Goal: Task Accomplishment & Management: Complete application form

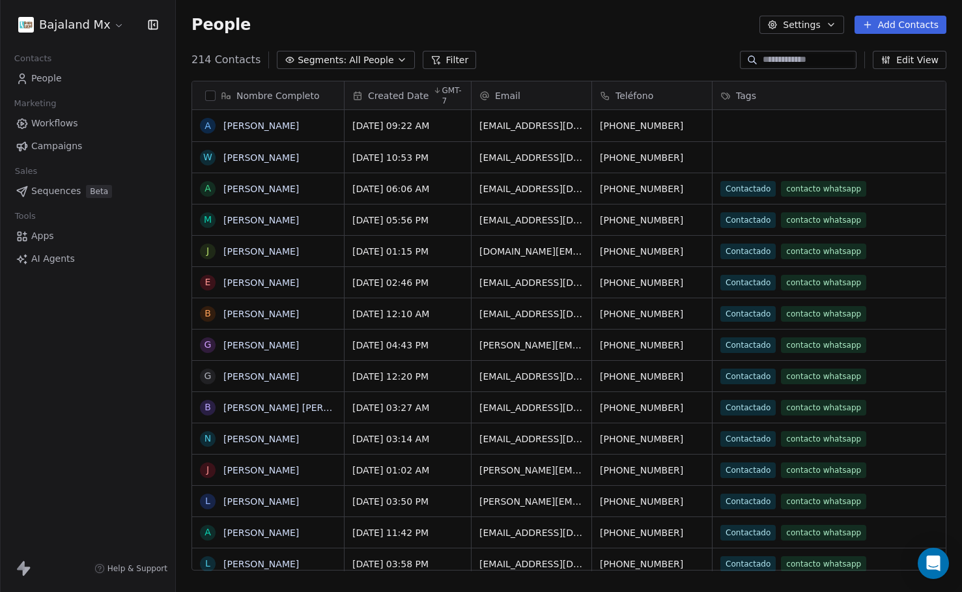
scroll to position [511, 777]
click at [96, 33] on html "Bajaland Mx Contacts People Marketing Workflows Campaigns Sales Sequences Beta …" at bounding box center [481, 296] width 962 height 592
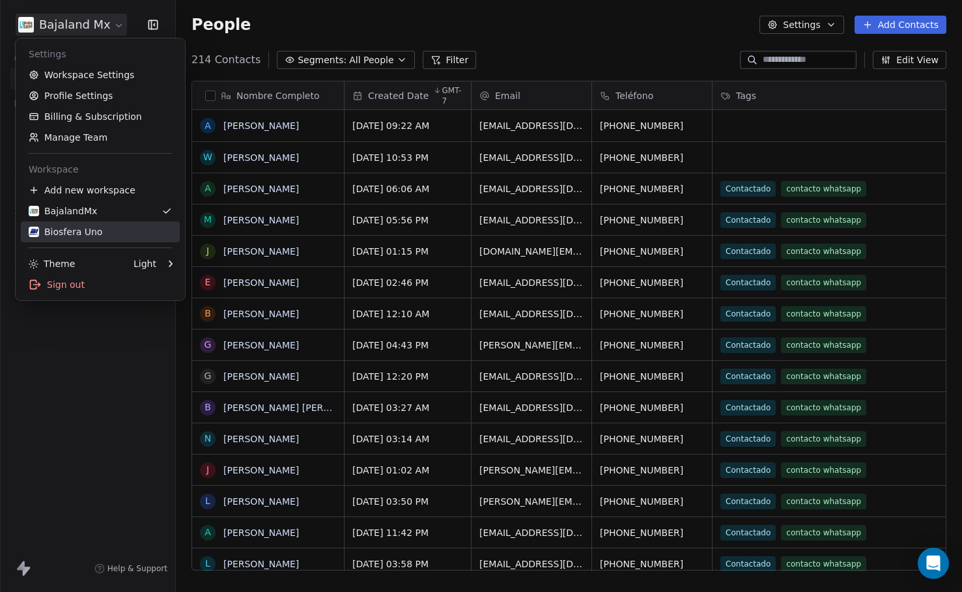
click at [98, 235] on div "Biosfera Uno" at bounding box center [66, 231] width 74 height 13
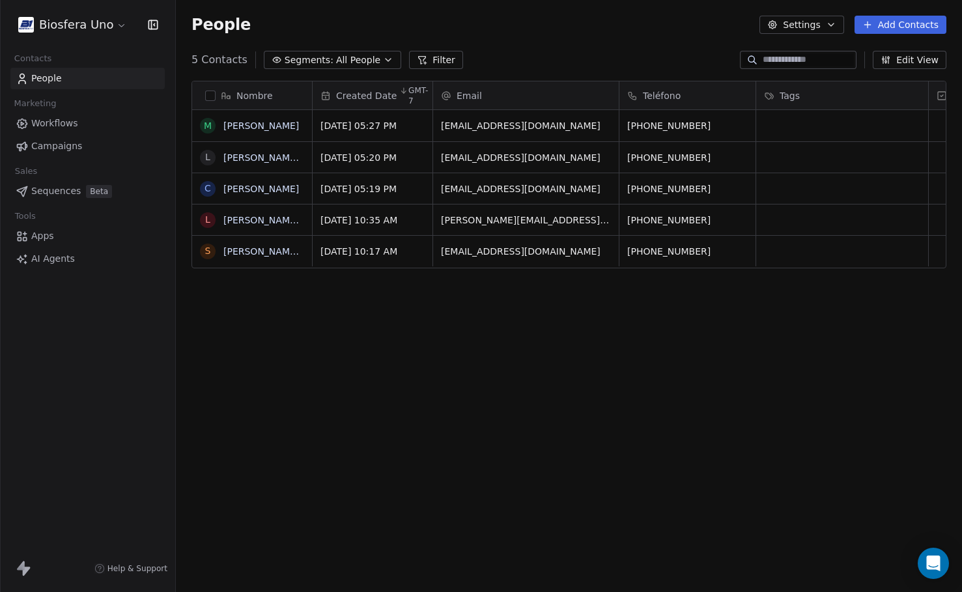
scroll to position [511, 777]
click at [893, 23] on button "Add Contacts" at bounding box center [901, 25] width 92 height 18
click at [900, 72] on span "Import from CSV" at bounding box center [898, 74] width 76 height 14
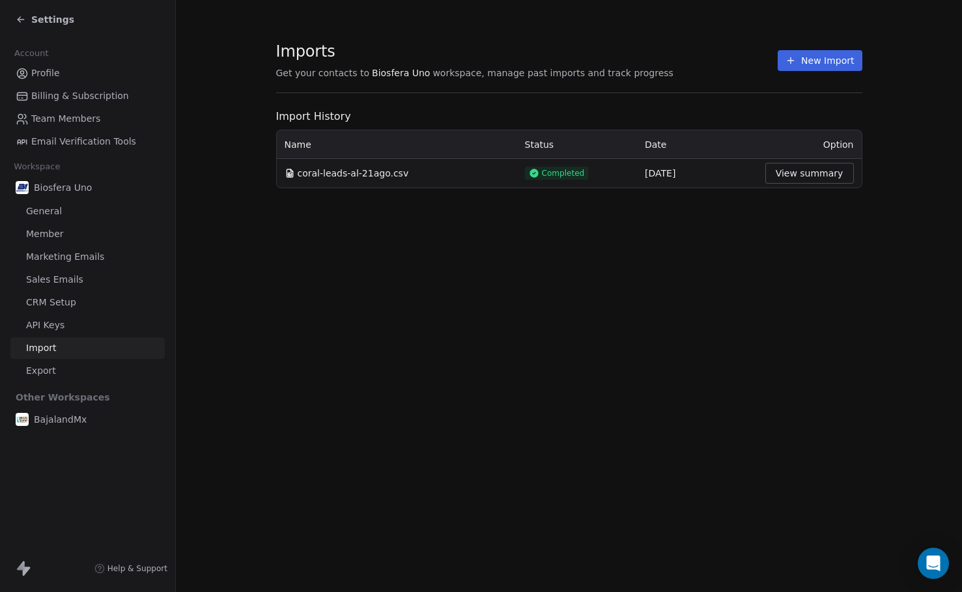
click at [816, 59] on button "New Import" at bounding box center [820, 60] width 84 height 21
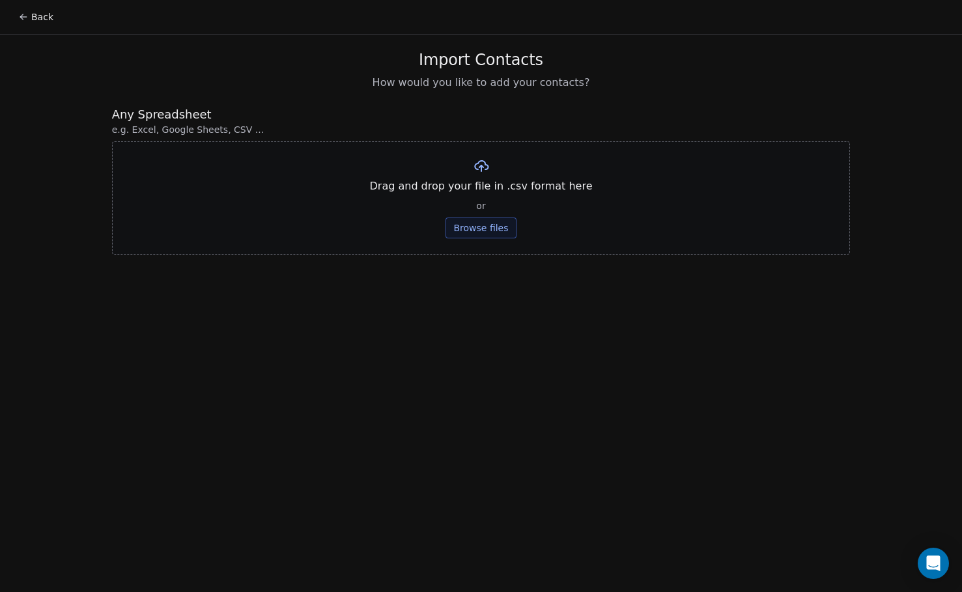
click at [474, 226] on button "Browse files" at bounding box center [481, 228] width 70 height 21
click at [491, 193] on button "Upload" at bounding box center [481, 191] width 48 height 21
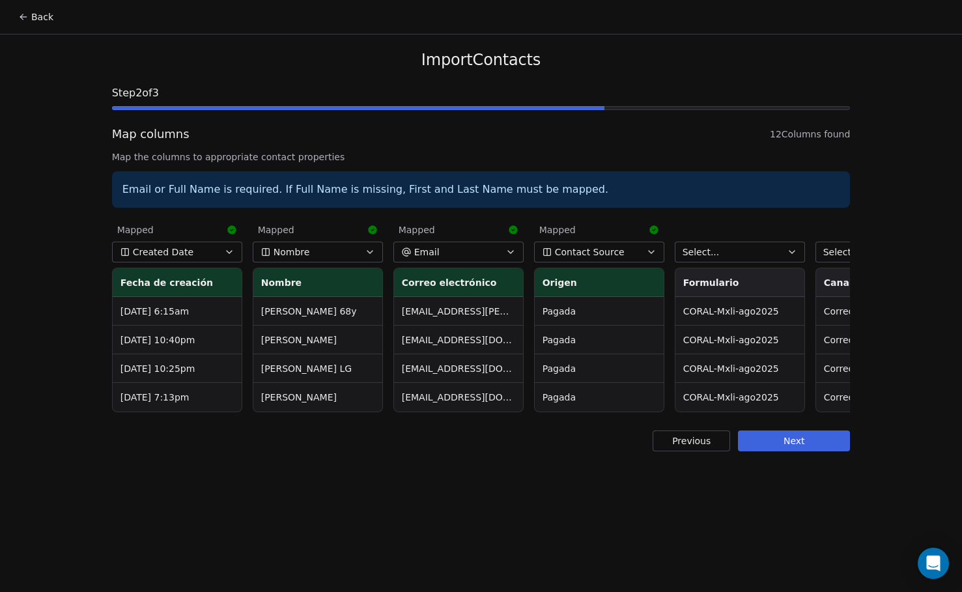
click at [620, 246] on span "Contact Source" at bounding box center [590, 252] width 70 height 13
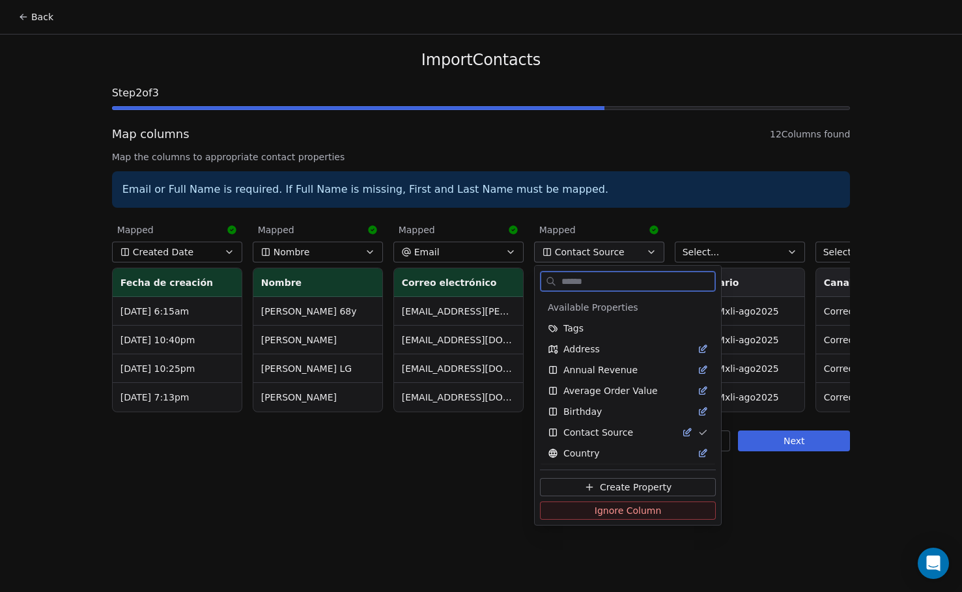
click at [633, 507] on span "Ignore Column" at bounding box center [628, 510] width 67 height 13
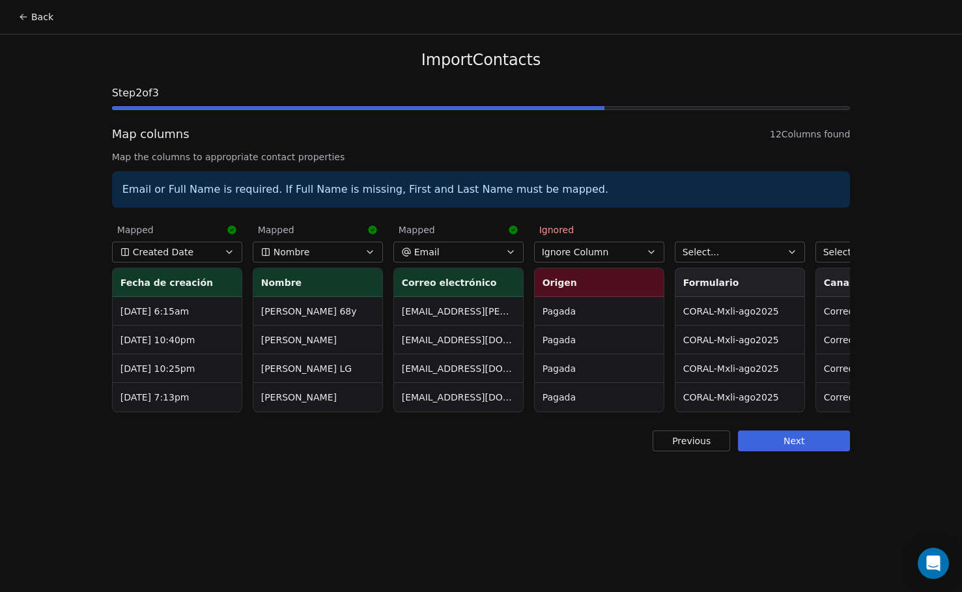
click at [726, 252] on button "Select..." at bounding box center [740, 252] width 130 height 21
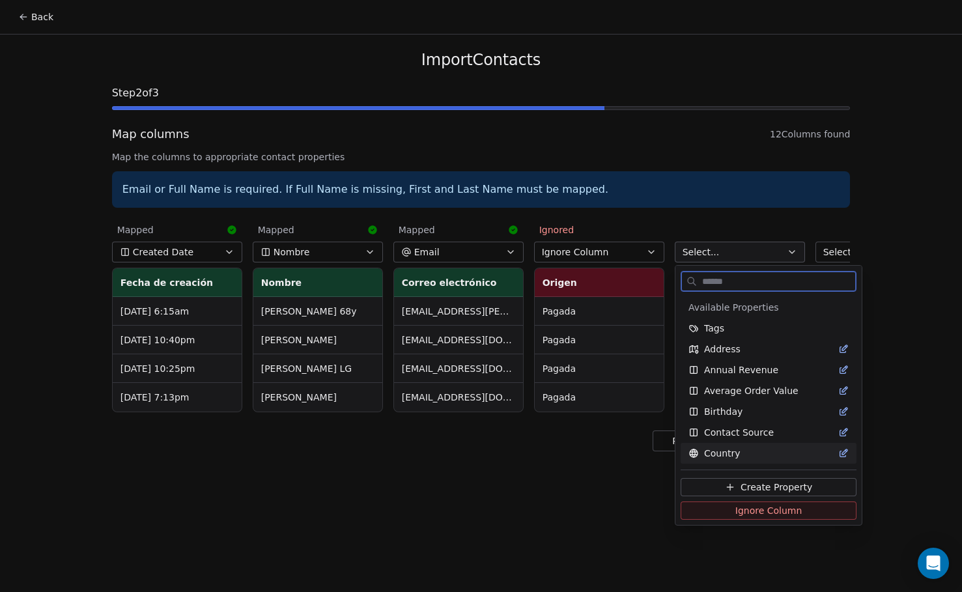
click at [754, 511] on span "Ignore Column" at bounding box center [769, 510] width 67 height 13
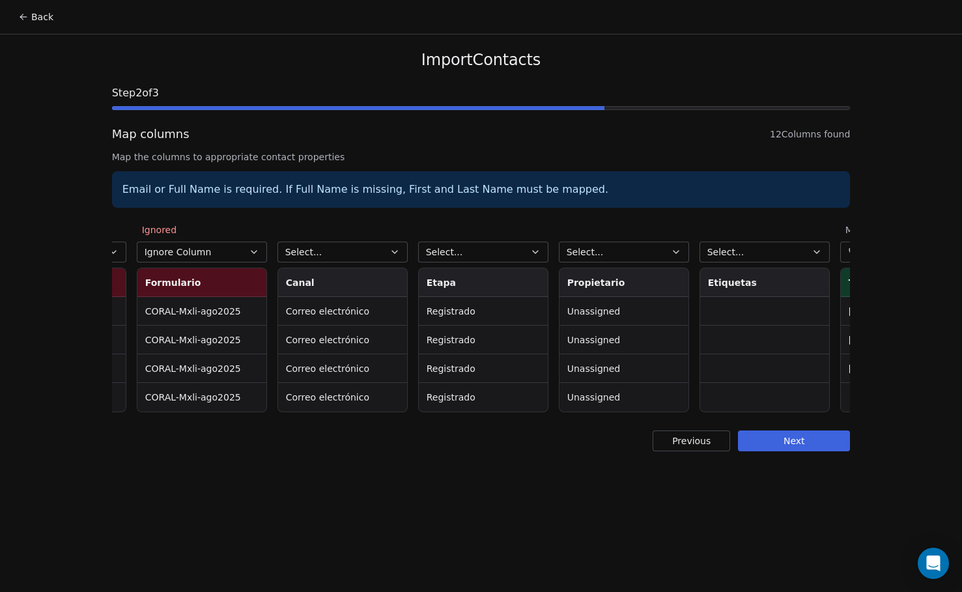
scroll to position [0, 658]
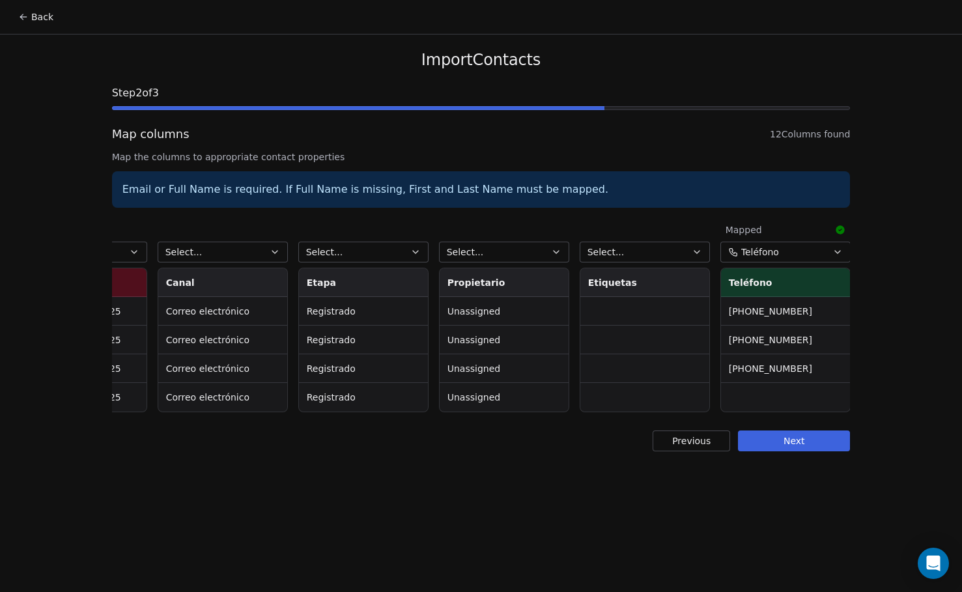
click at [229, 259] on button "Select..." at bounding box center [223, 252] width 130 height 21
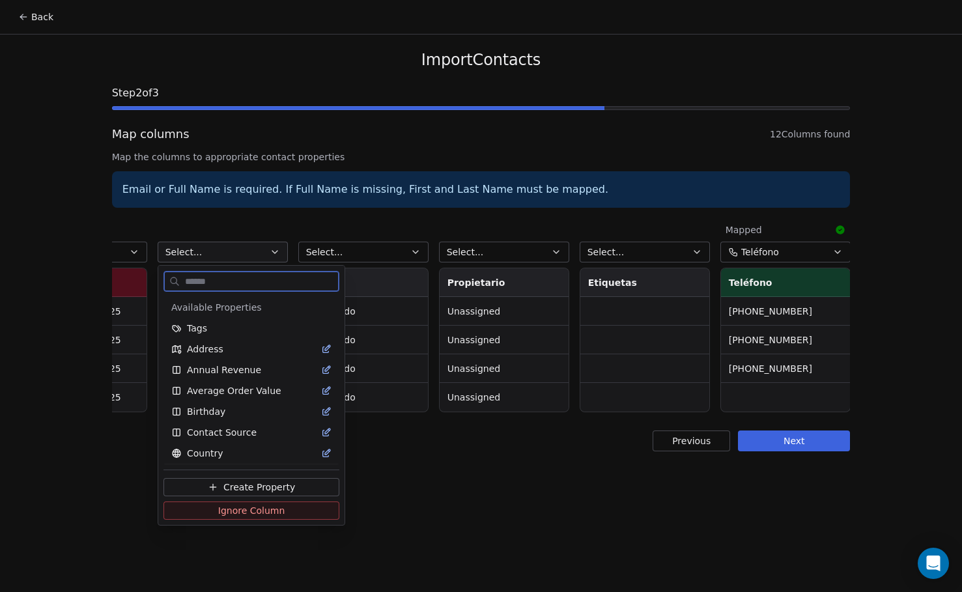
click at [249, 513] on span "Ignore Column" at bounding box center [251, 510] width 67 height 13
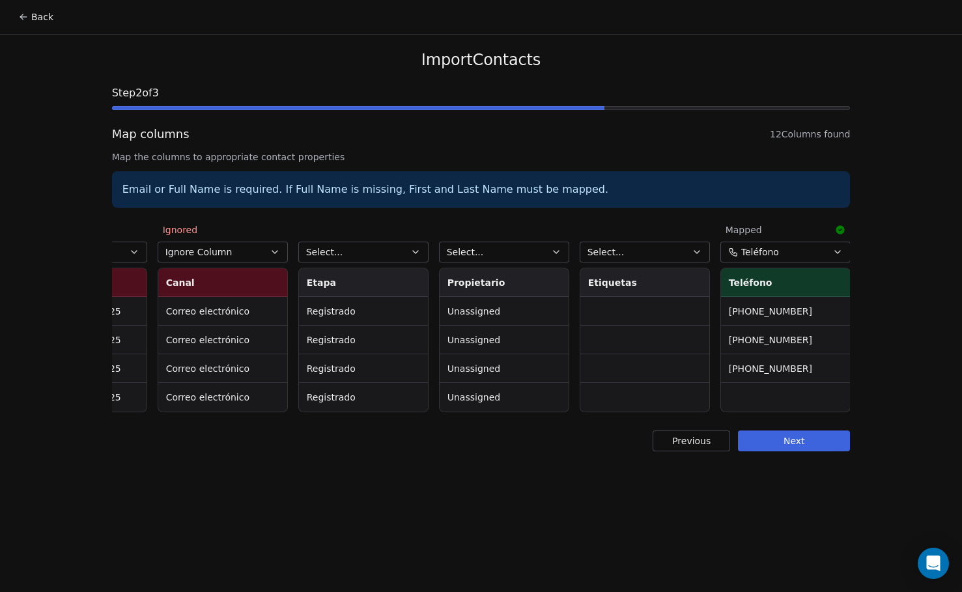
click at [368, 250] on button "Select..." at bounding box center [363, 252] width 130 height 21
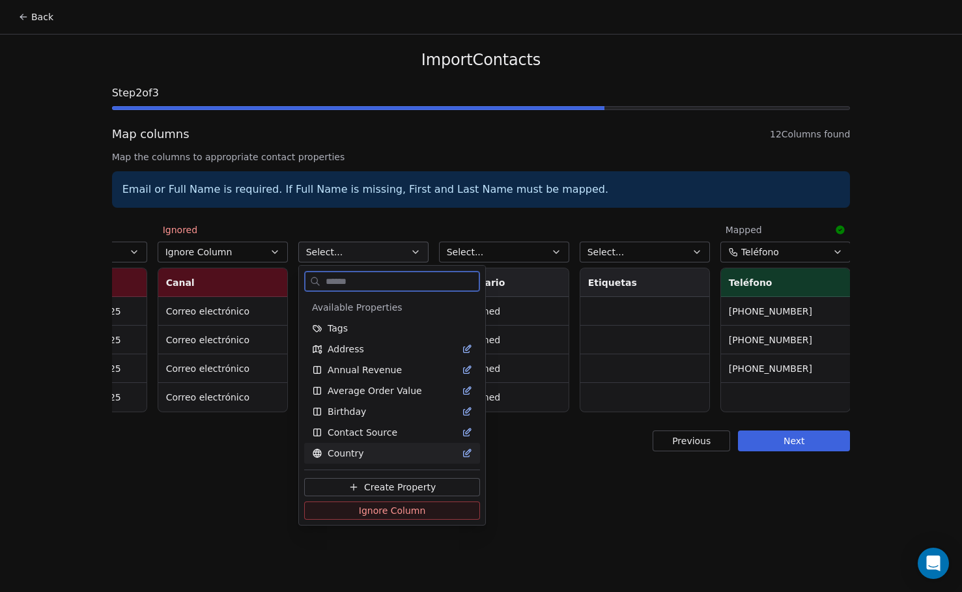
click at [366, 508] on span "Ignore Column" at bounding box center [392, 510] width 67 height 13
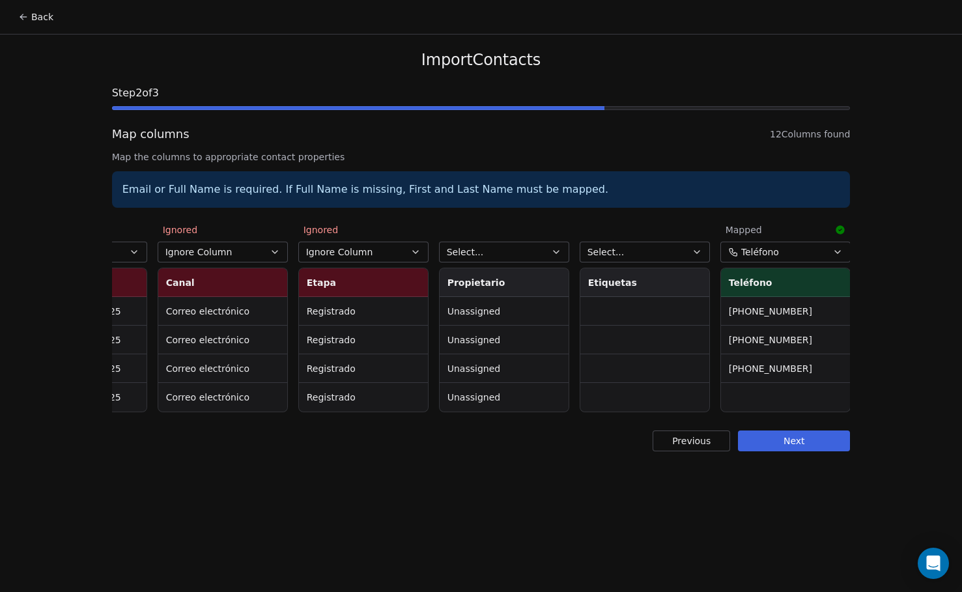
click at [515, 247] on button "Select..." at bounding box center [504, 252] width 130 height 21
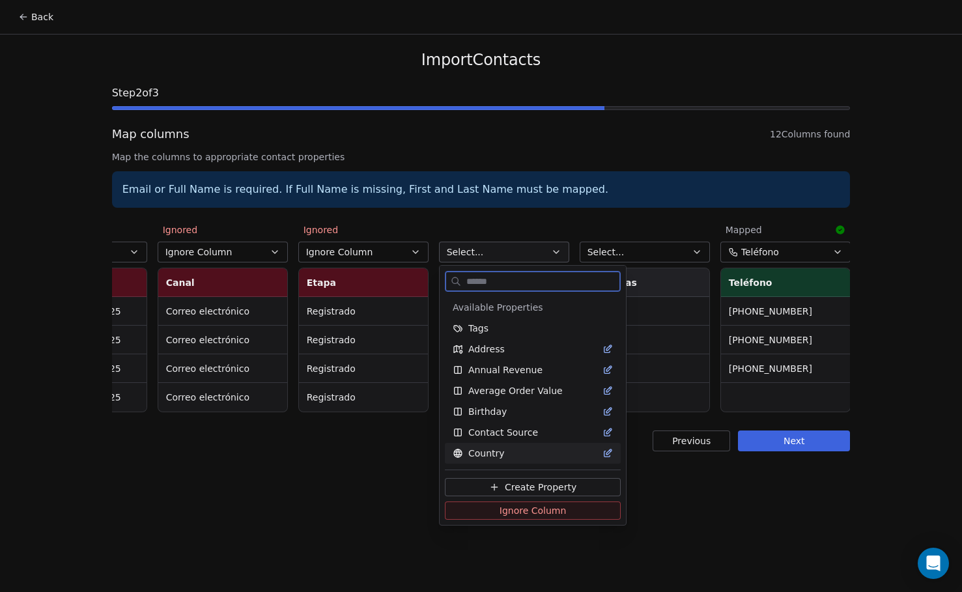
click at [543, 510] on span "Ignore Column" at bounding box center [533, 510] width 67 height 13
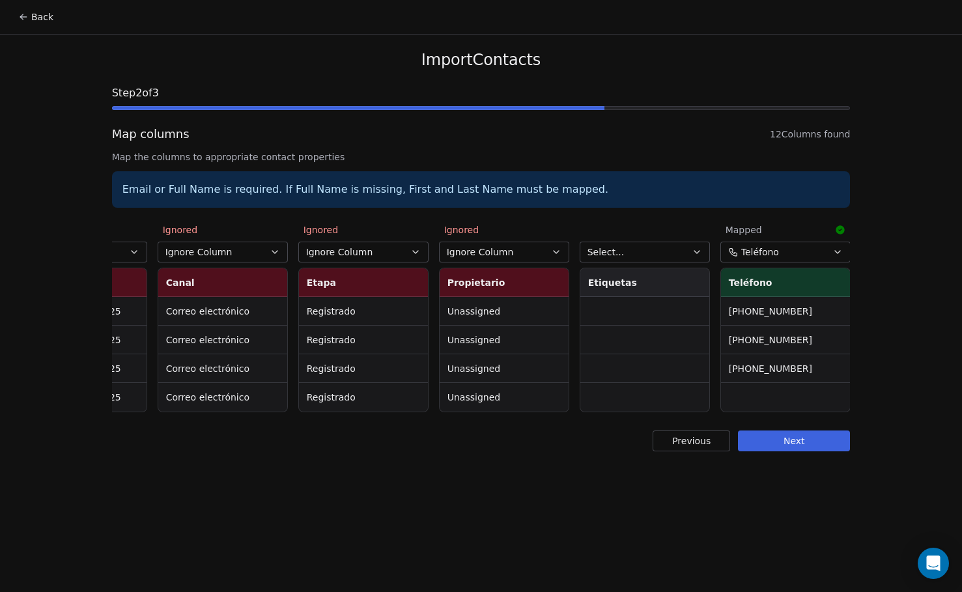
click at [592, 253] on span "Select..." at bounding box center [606, 252] width 37 height 13
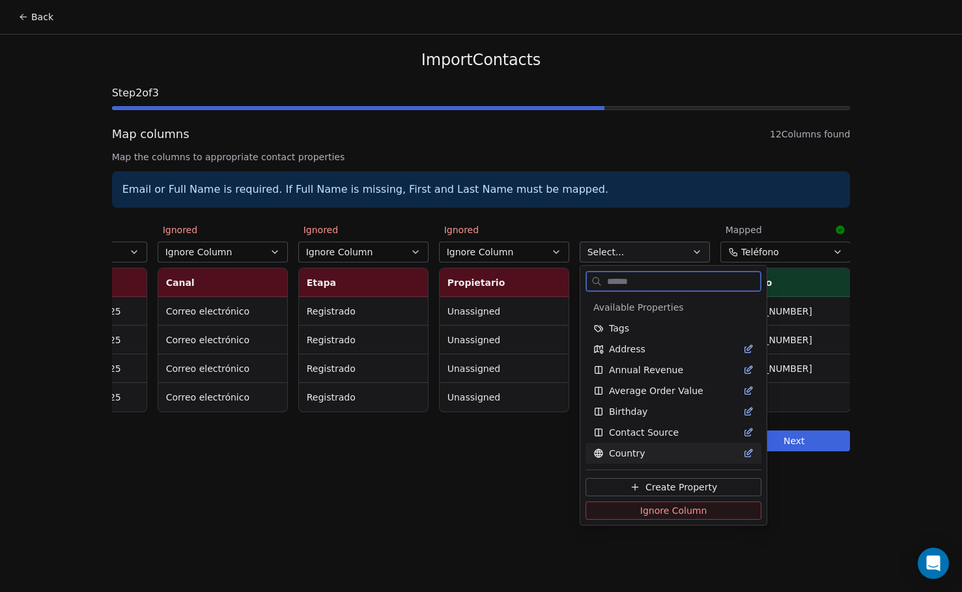
click at [634, 512] on button "Ignore Column" at bounding box center [674, 511] width 176 height 18
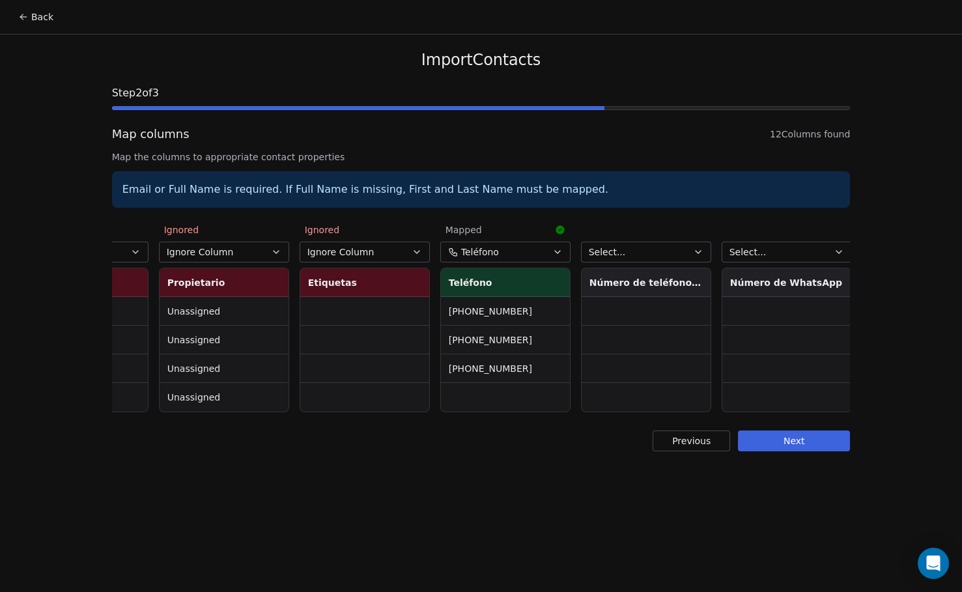
scroll to position [0, 940]
click at [652, 250] on button "Select..." at bounding box center [645, 252] width 130 height 21
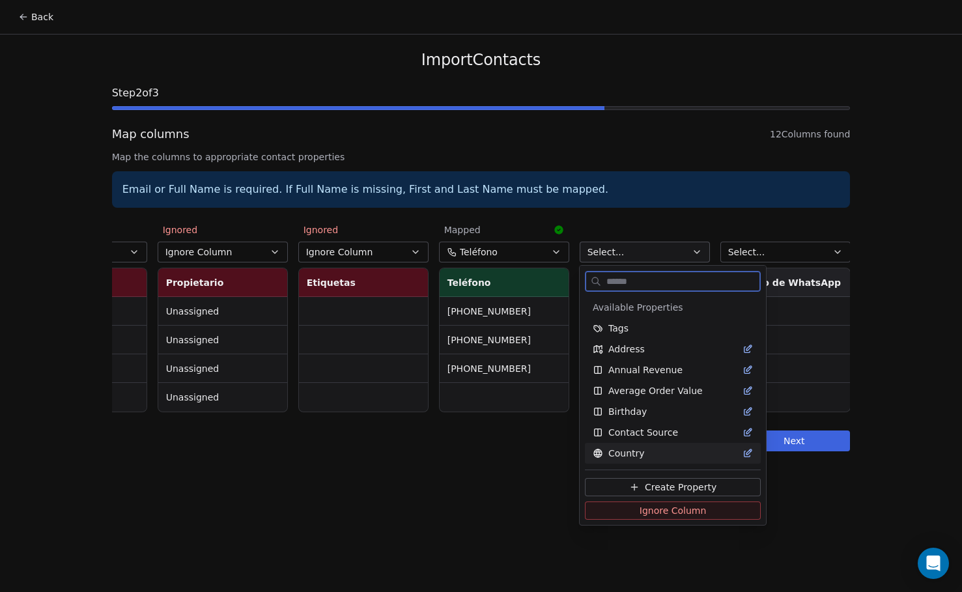
click at [678, 507] on span "Ignore Column" at bounding box center [673, 510] width 67 height 13
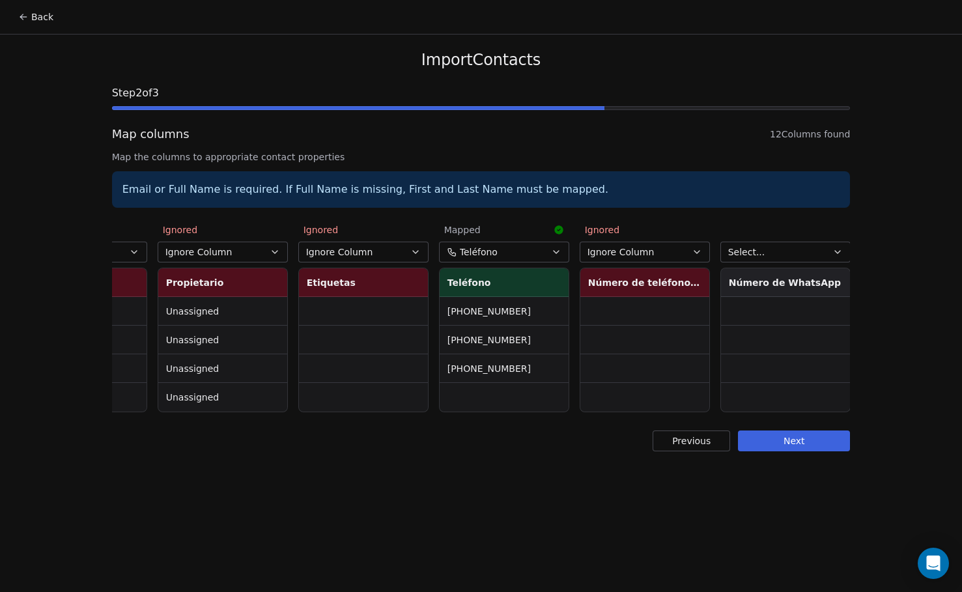
click at [786, 253] on button "Select..." at bounding box center [786, 252] width 130 height 21
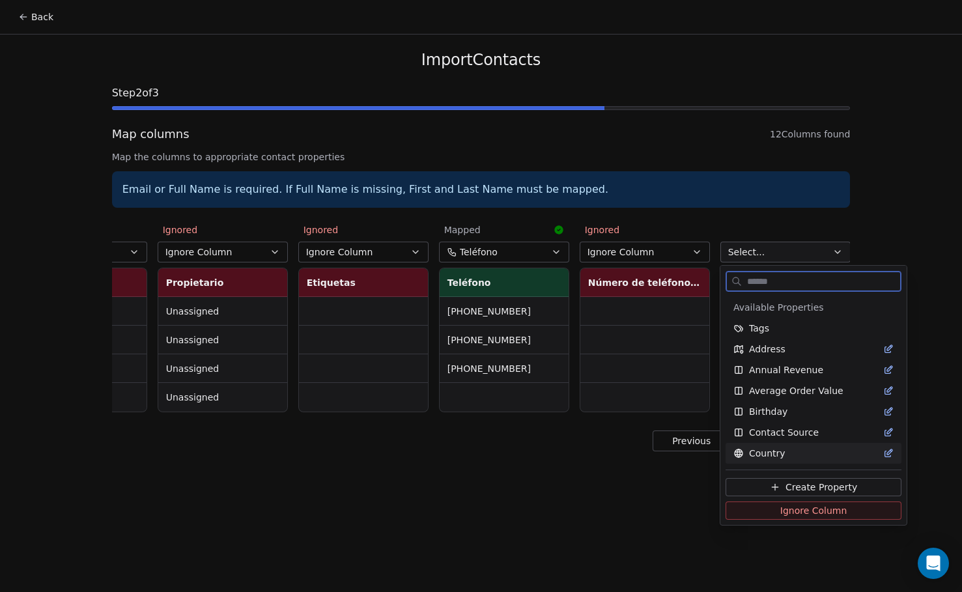
click at [796, 515] on span "Ignore Column" at bounding box center [814, 510] width 67 height 13
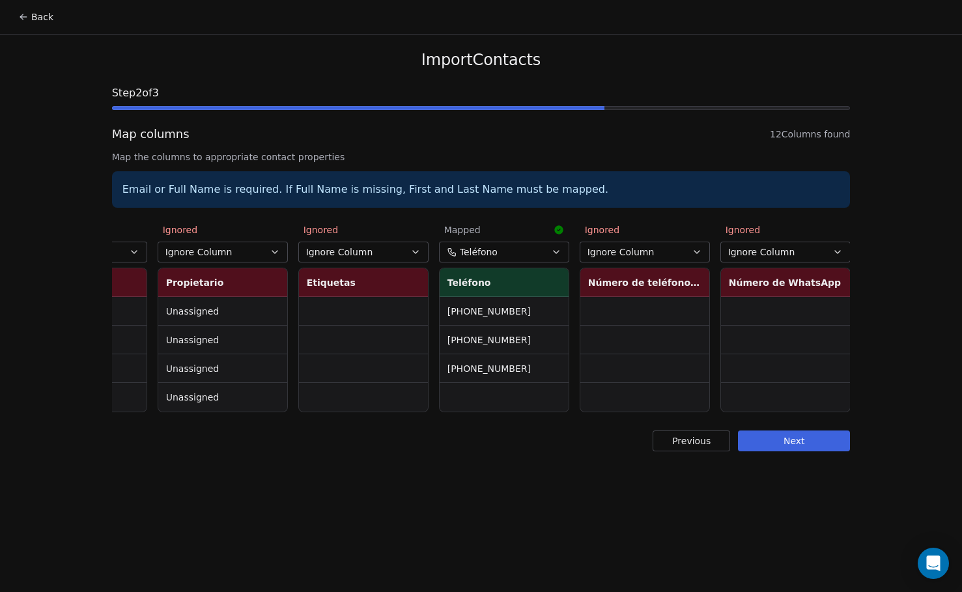
click at [799, 446] on button "Next" at bounding box center [794, 441] width 112 height 21
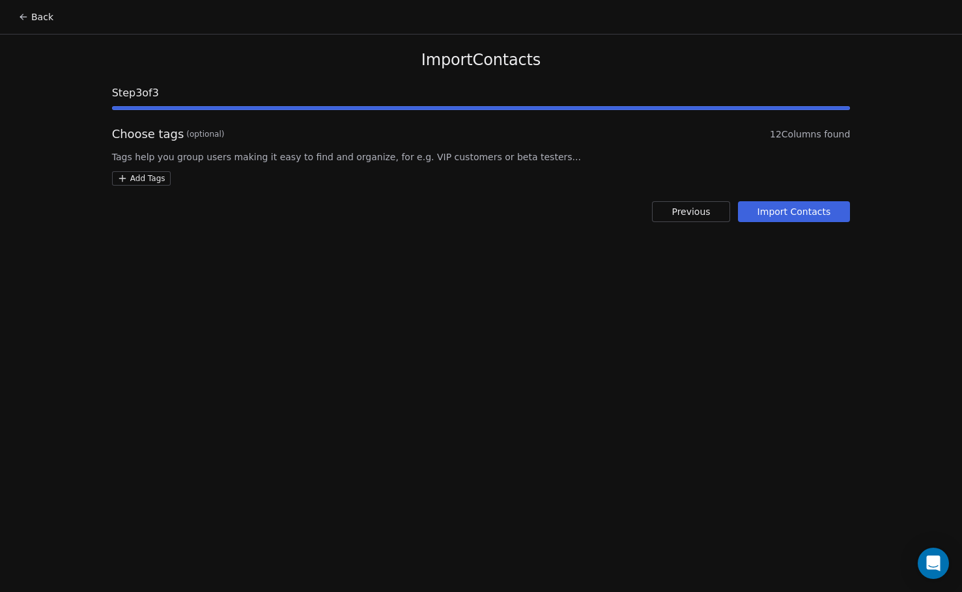
click at [801, 210] on button "Import Contacts" at bounding box center [794, 211] width 113 height 21
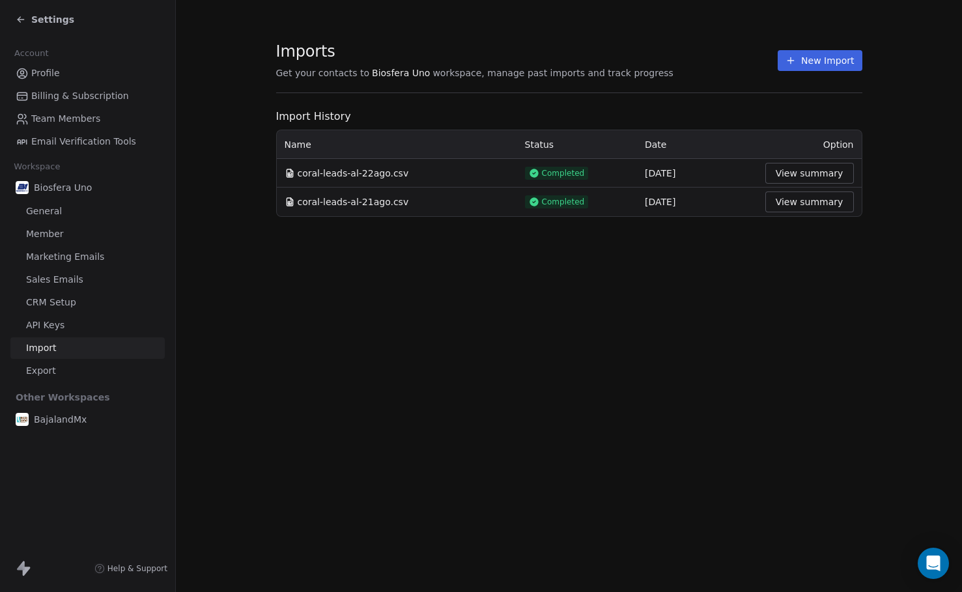
click at [44, 18] on span "Settings" at bounding box center [52, 19] width 43 height 13
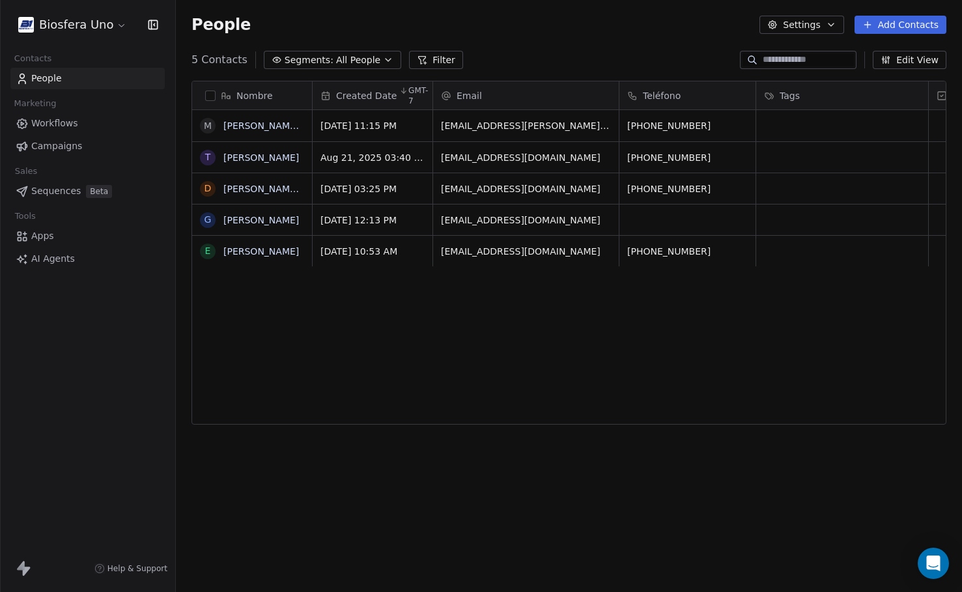
click at [385, 54] on button "Segments: All People" at bounding box center [332, 60] width 137 height 18
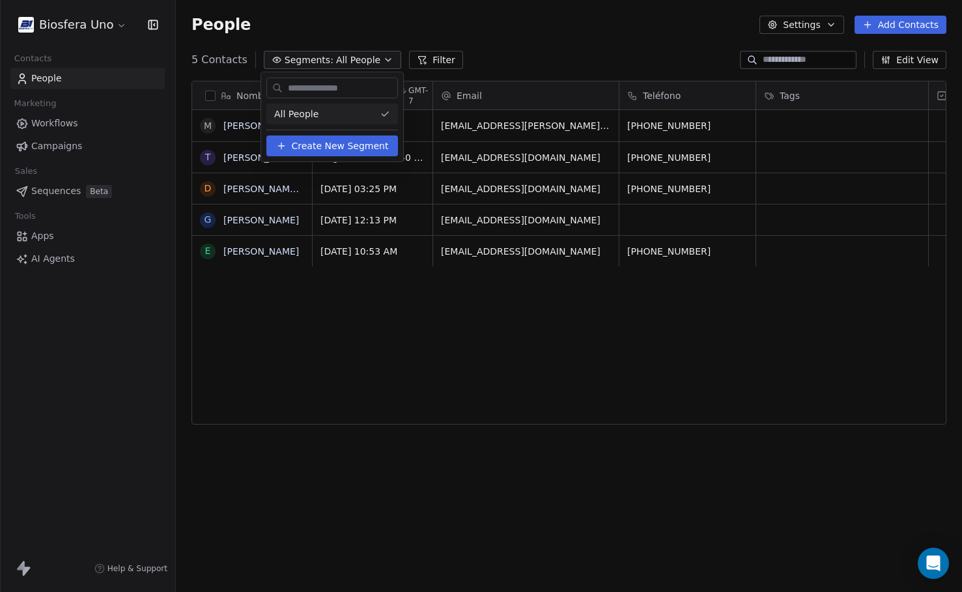
scroll to position [511, 777]
click at [523, 38] on html "Biosfera Uno Contacts People Marketing Workflows Campaigns Sales Sequences Beta…" at bounding box center [481, 296] width 962 height 592
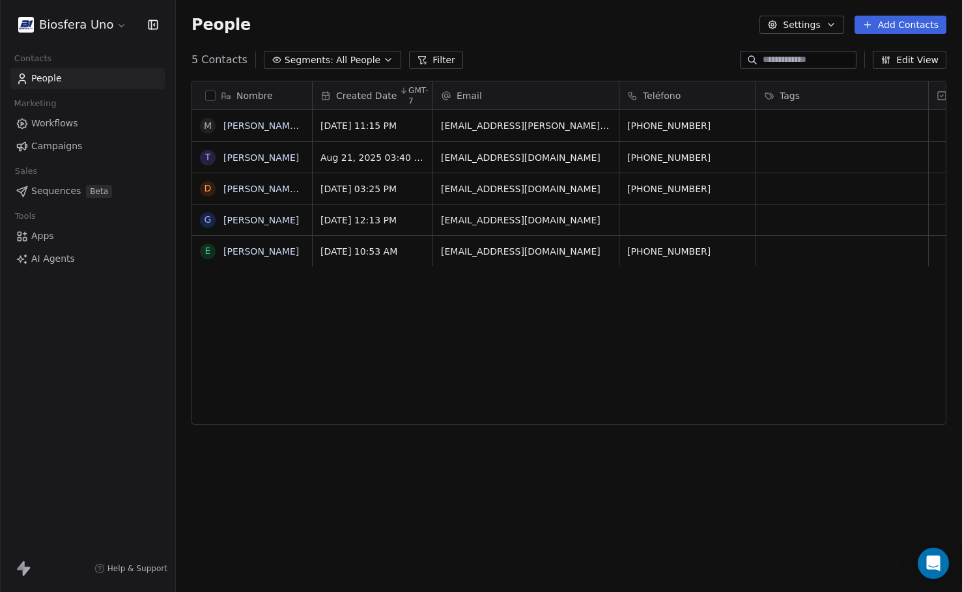
click at [65, 22] on html "Biosfera Uno Contacts People Marketing Workflows Campaigns Sales Sequences Beta…" at bounding box center [481, 296] width 962 height 592
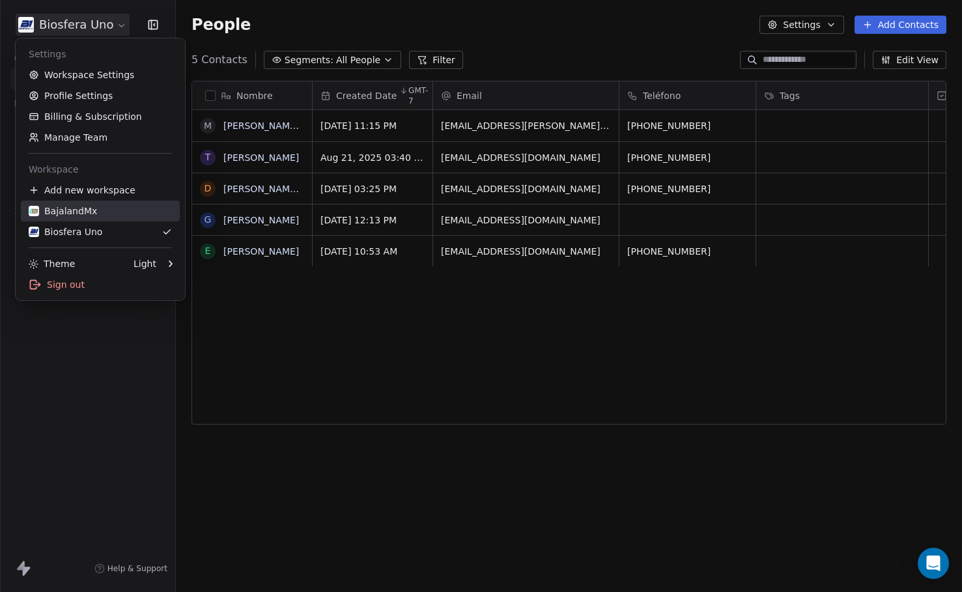
click at [81, 207] on div "BajalandMx" at bounding box center [63, 211] width 68 height 13
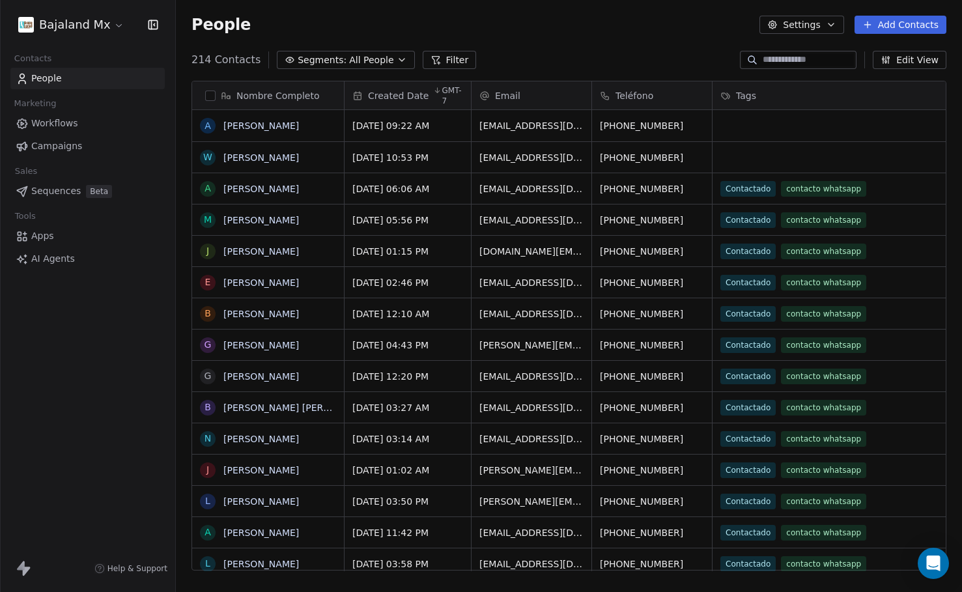
scroll to position [511, 777]
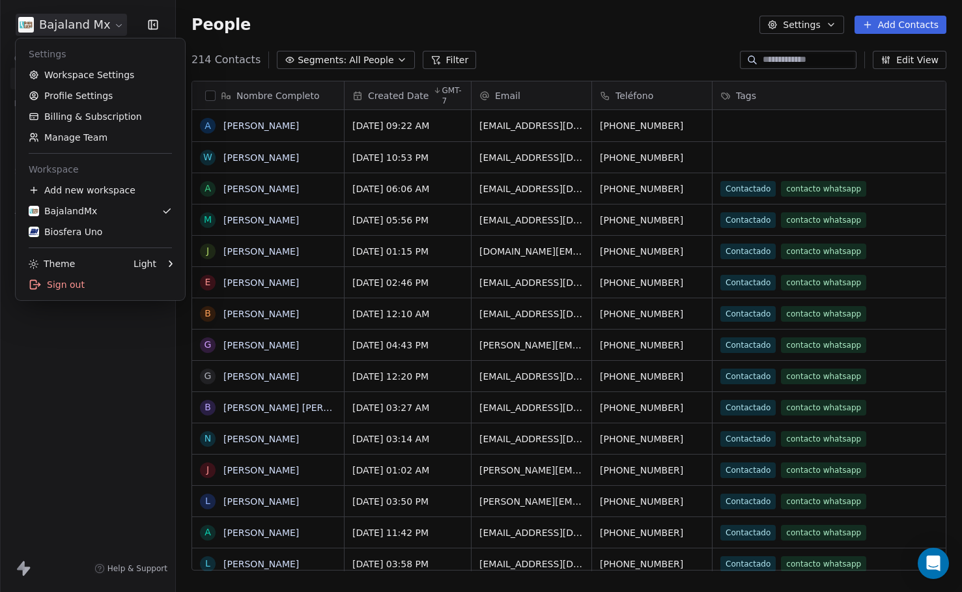
click at [106, 16] on html "Bajaland Mx Contacts People Marketing Workflows Campaigns Sales Sequences Beta …" at bounding box center [481, 296] width 962 height 592
click at [103, 228] on div "Biosfera Uno" at bounding box center [100, 231] width 143 height 13
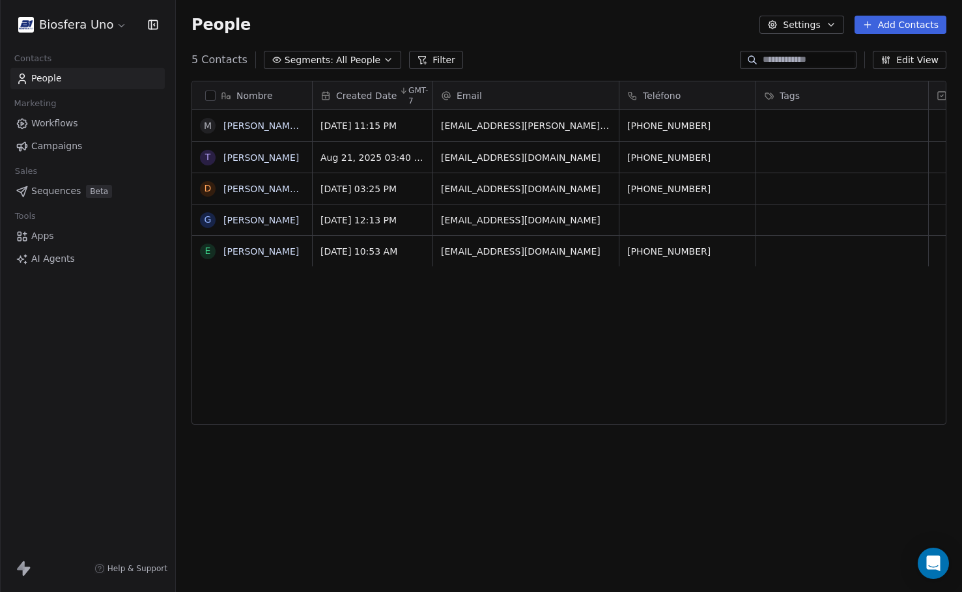
scroll to position [10, 0]
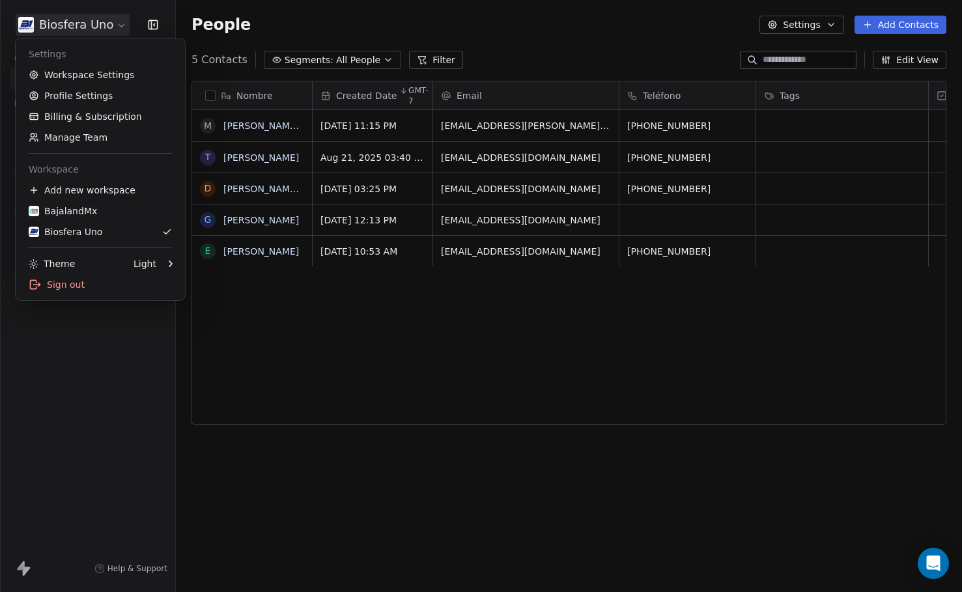
click at [75, 27] on html "Biosfera Uno Contacts People Marketing Workflows Campaigns Sales Sequences Beta…" at bounding box center [481, 296] width 962 height 592
click at [95, 208] on div "BajalandMx" at bounding box center [100, 211] width 143 height 13
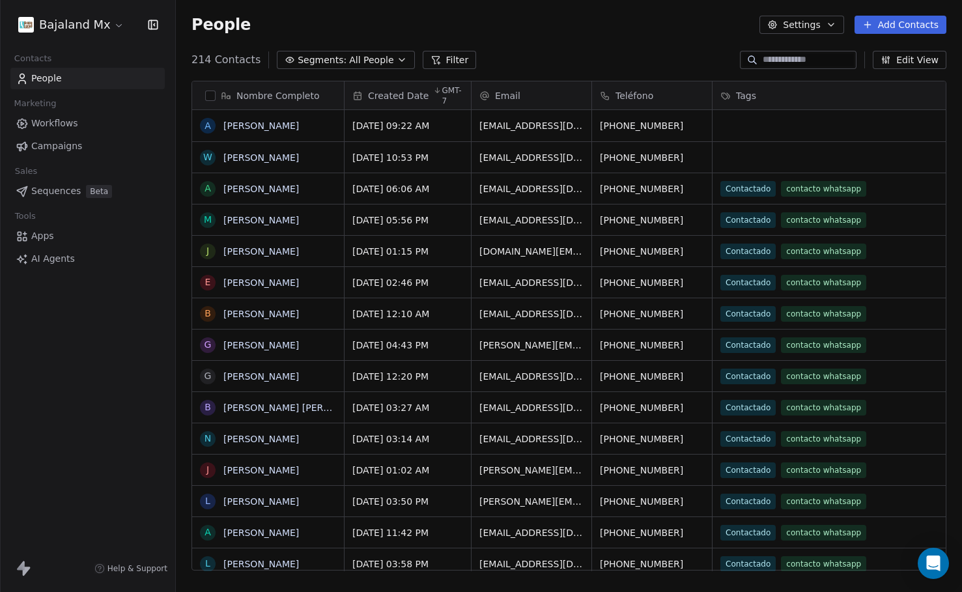
scroll to position [511, 777]
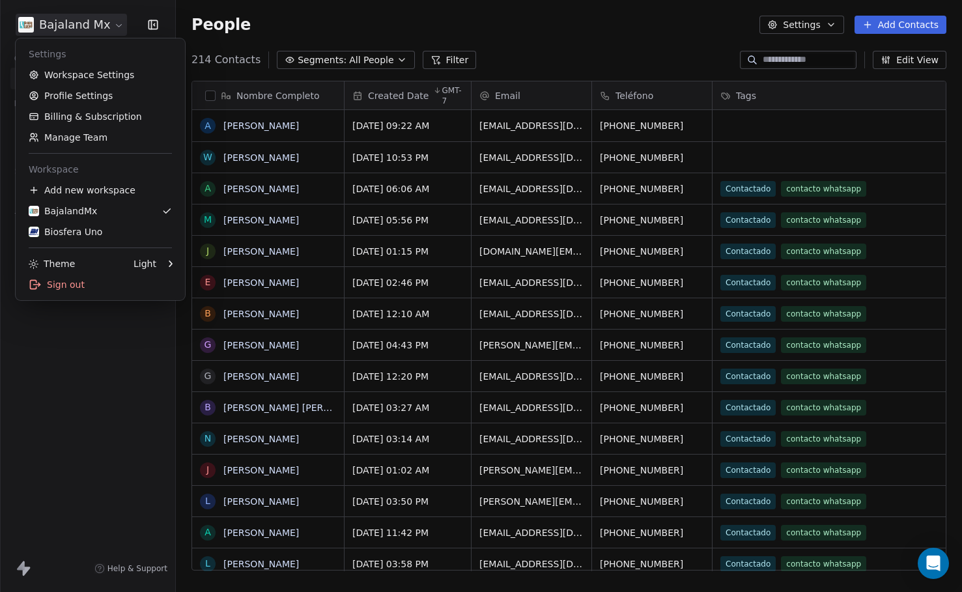
click at [76, 29] on html "Bajaland Mx Contacts People Marketing Workflows Campaigns Sales Sequences Beta …" at bounding box center [481, 296] width 962 height 592
click at [99, 233] on div "Biosfera Uno" at bounding box center [100, 231] width 143 height 13
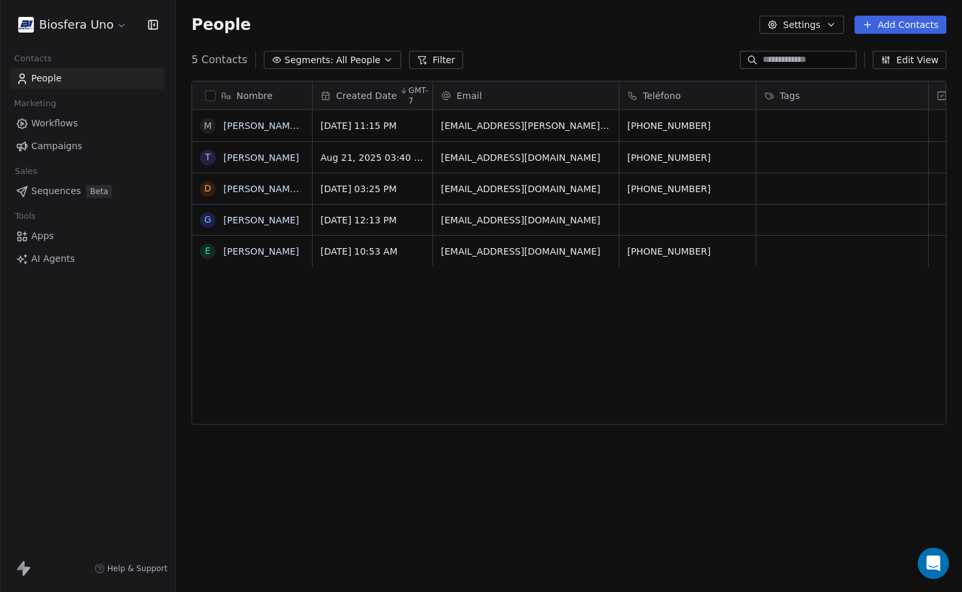
scroll to position [511, 777]
click at [360, 66] on span "All People" at bounding box center [358, 60] width 44 height 14
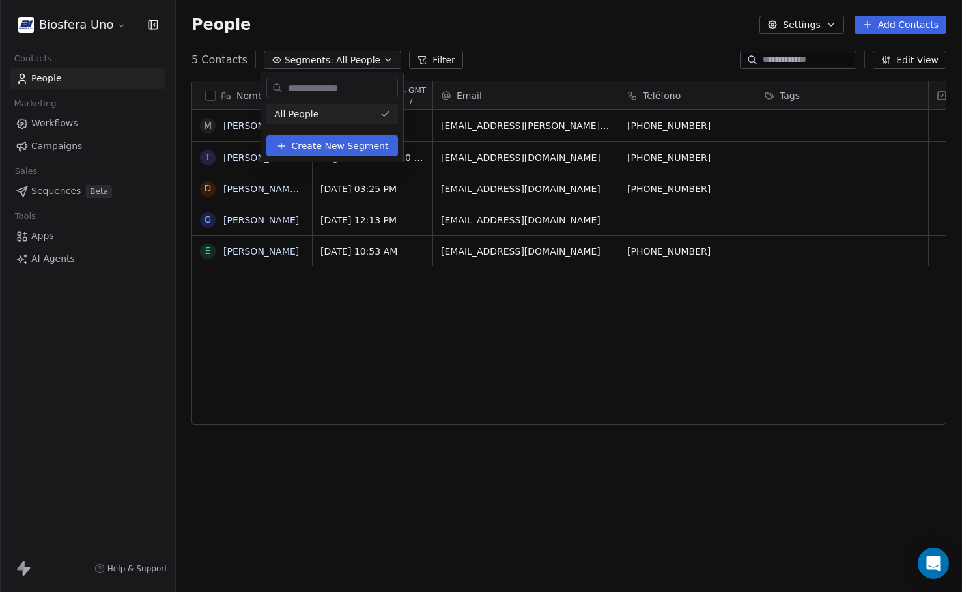
click at [352, 115] on div "All People" at bounding box center [332, 114] width 132 height 21
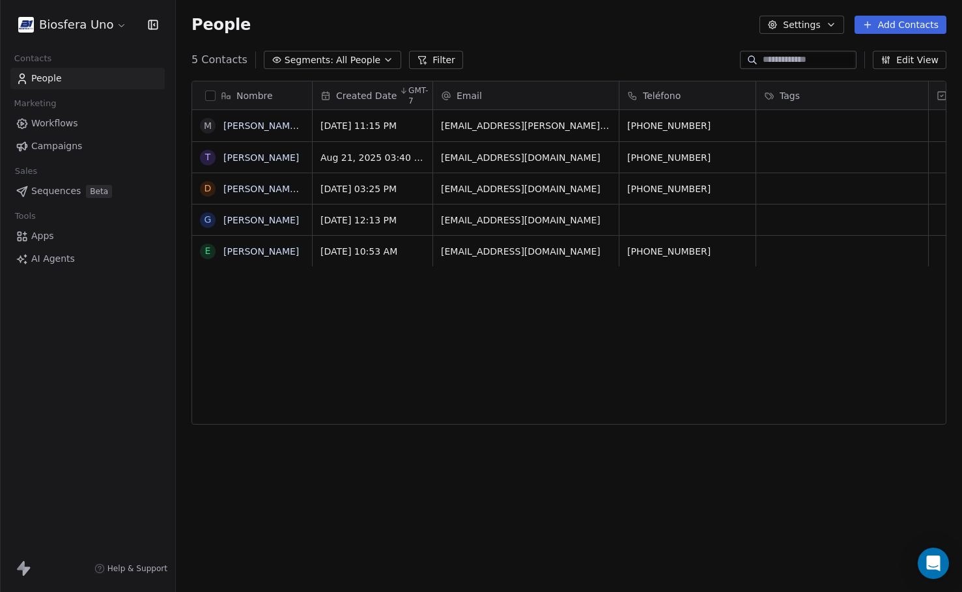
click at [908, 25] on button "Add Contacts" at bounding box center [901, 25] width 92 height 18
click at [904, 78] on span "Import from CSV" at bounding box center [898, 74] width 76 height 14
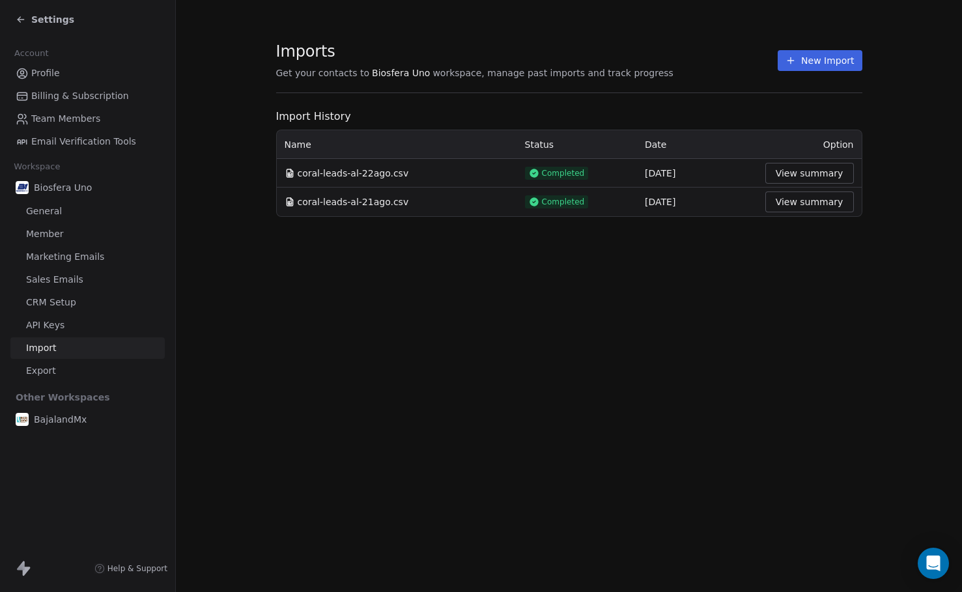
click at [806, 65] on button "New Import" at bounding box center [820, 60] width 84 height 21
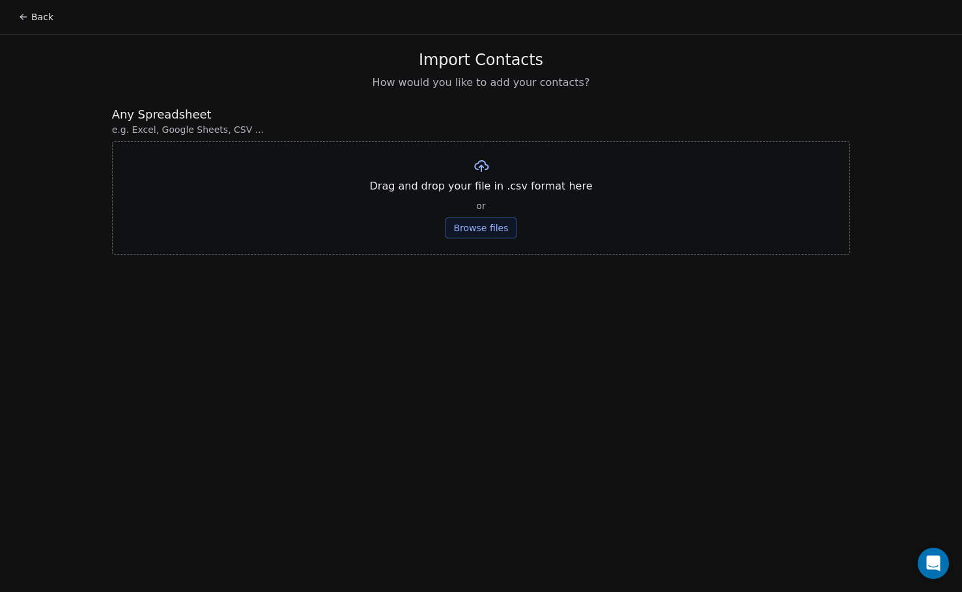
click at [497, 233] on button "Browse files" at bounding box center [481, 228] width 70 height 21
click at [487, 192] on button "Upload" at bounding box center [481, 191] width 48 height 21
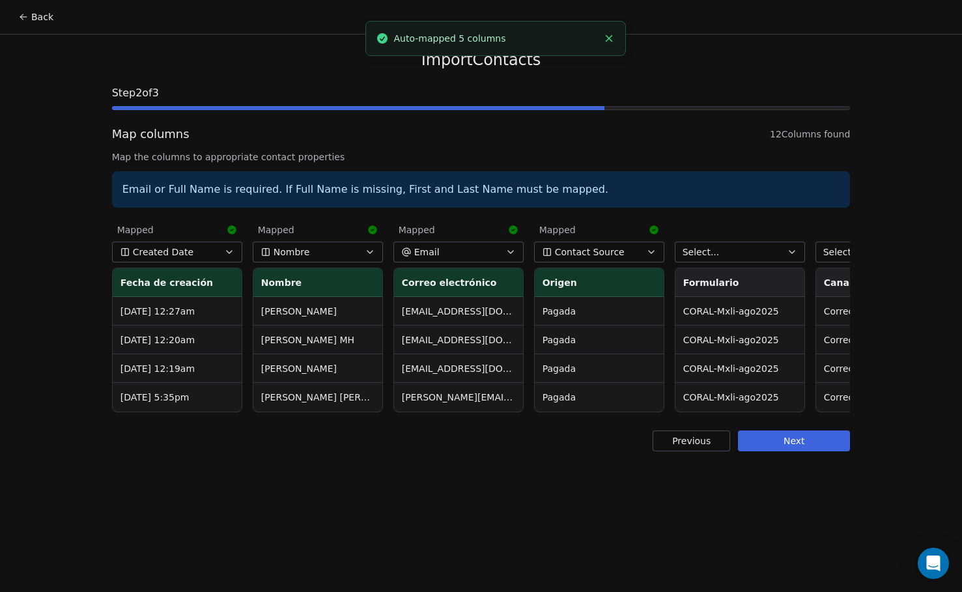
click at [607, 250] on span "Contact Source" at bounding box center [590, 252] width 70 height 13
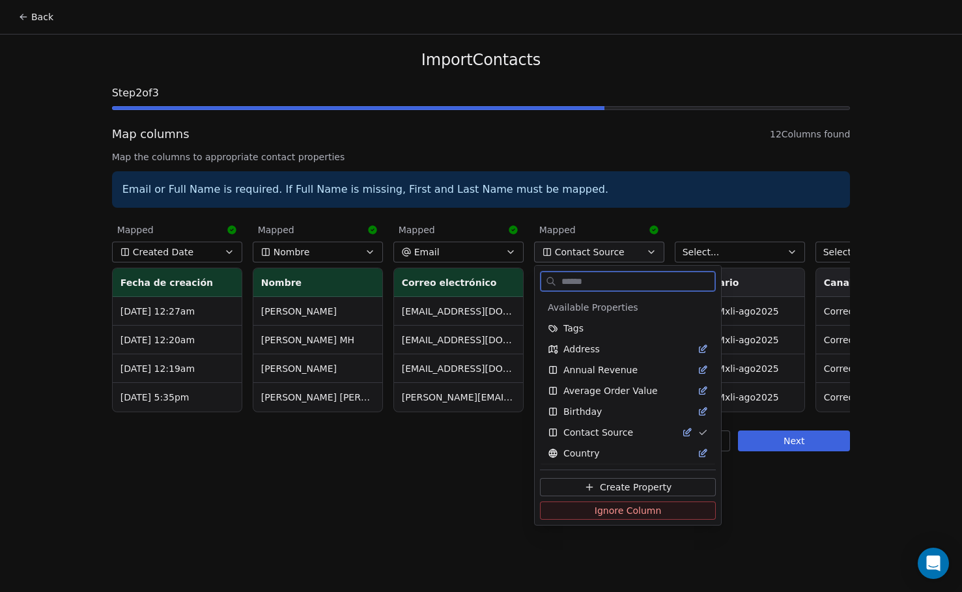
click at [622, 506] on span "Ignore Column" at bounding box center [628, 510] width 67 height 13
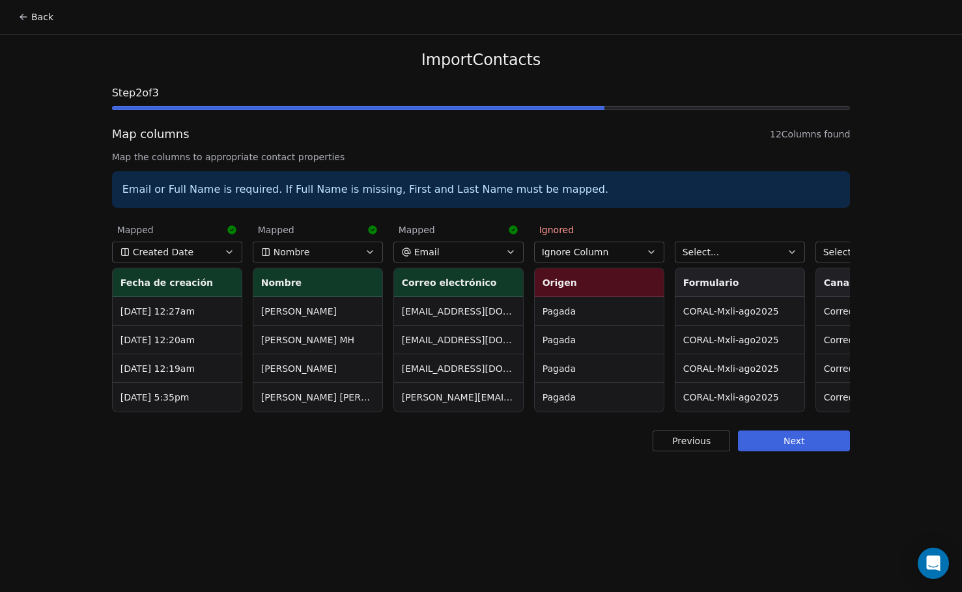
click at [721, 257] on button "Select..." at bounding box center [740, 252] width 130 height 21
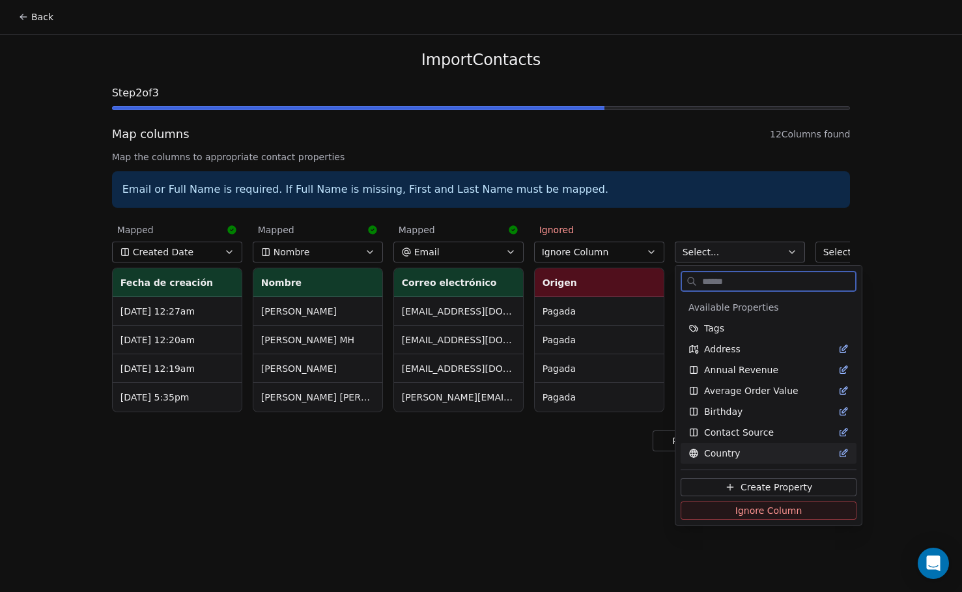
click at [737, 508] on span "Ignore Column" at bounding box center [769, 510] width 67 height 13
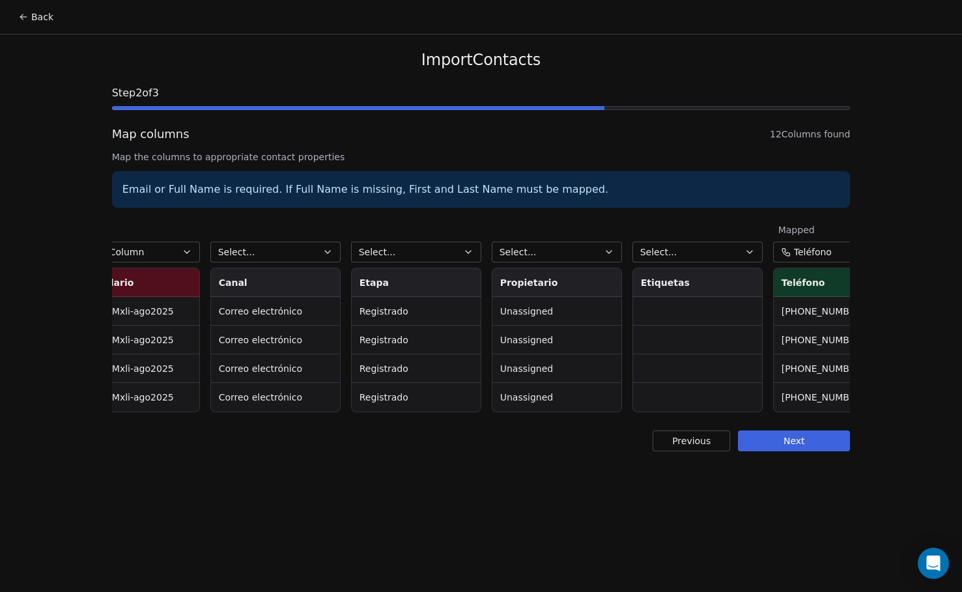
scroll to position [0, 634]
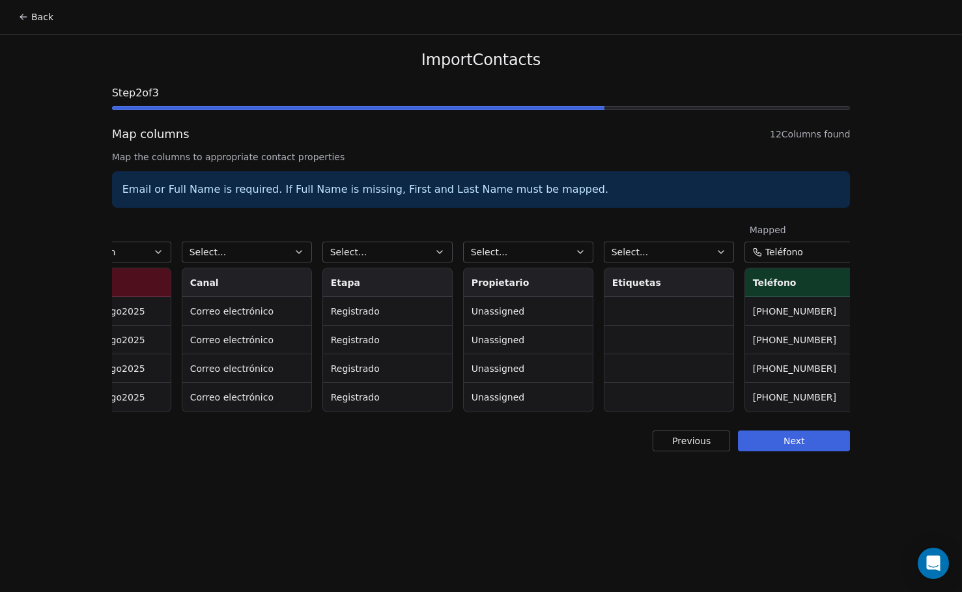
click at [254, 242] on button "Select..." at bounding box center [247, 252] width 130 height 21
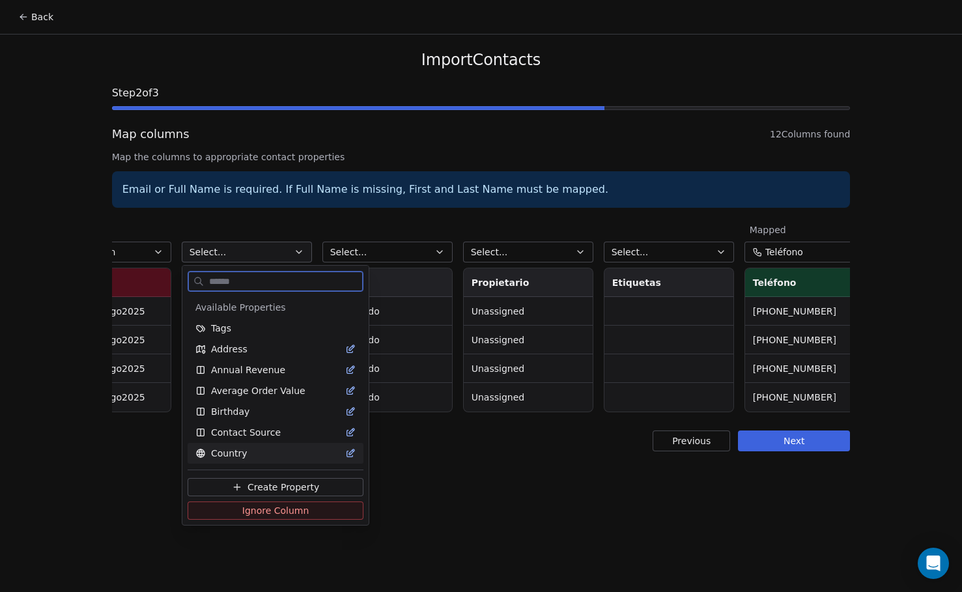
click at [324, 515] on button "Ignore Column" at bounding box center [276, 511] width 176 height 18
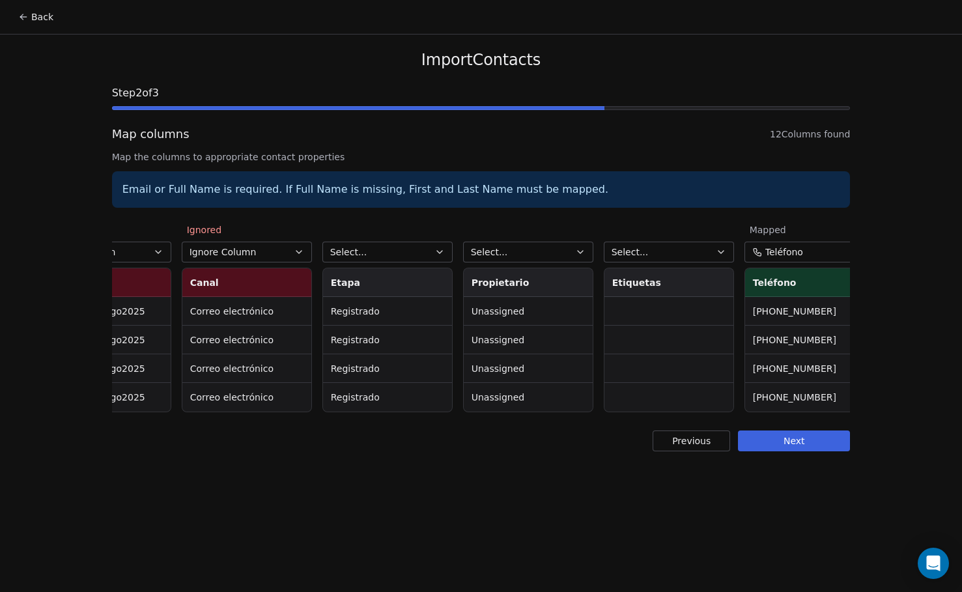
click at [403, 254] on button "Select..." at bounding box center [388, 252] width 130 height 21
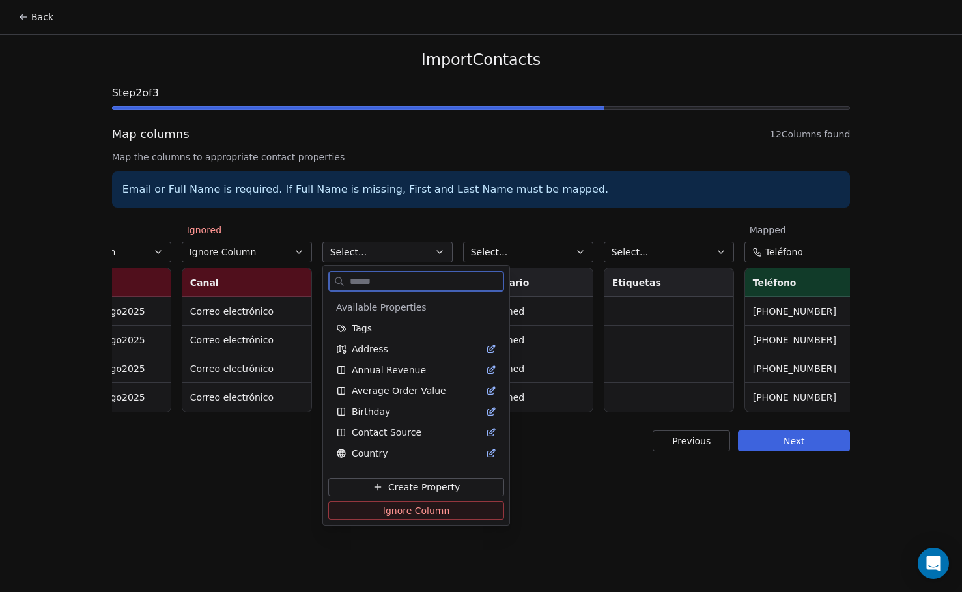
click at [423, 508] on span "Ignore Column" at bounding box center [416, 510] width 67 height 13
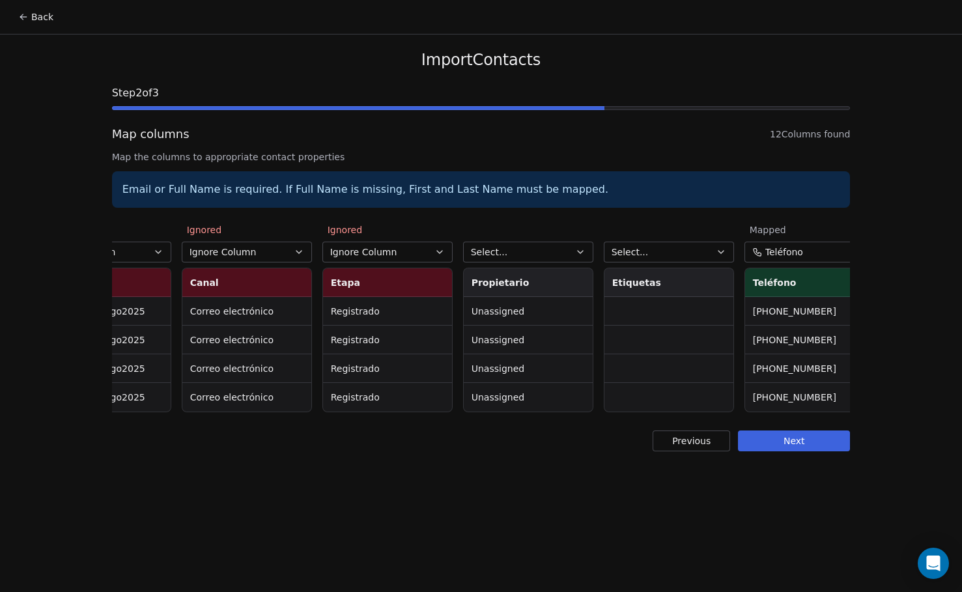
click at [534, 252] on button "Select..." at bounding box center [528, 252] width 130 height 21
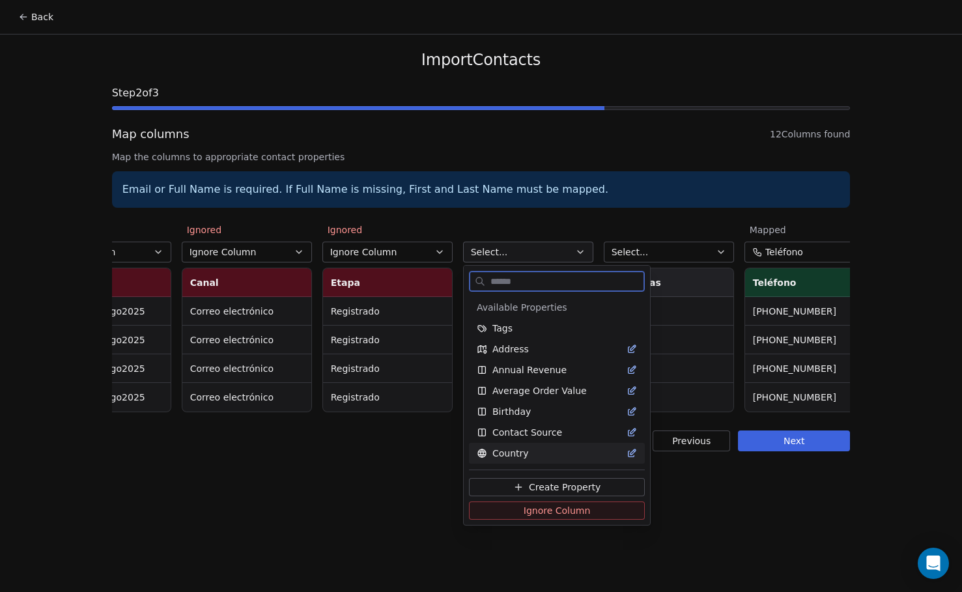
click at [549, 511] on span "Ignore Column" at bounding box center [557, 510] width 67 height 13
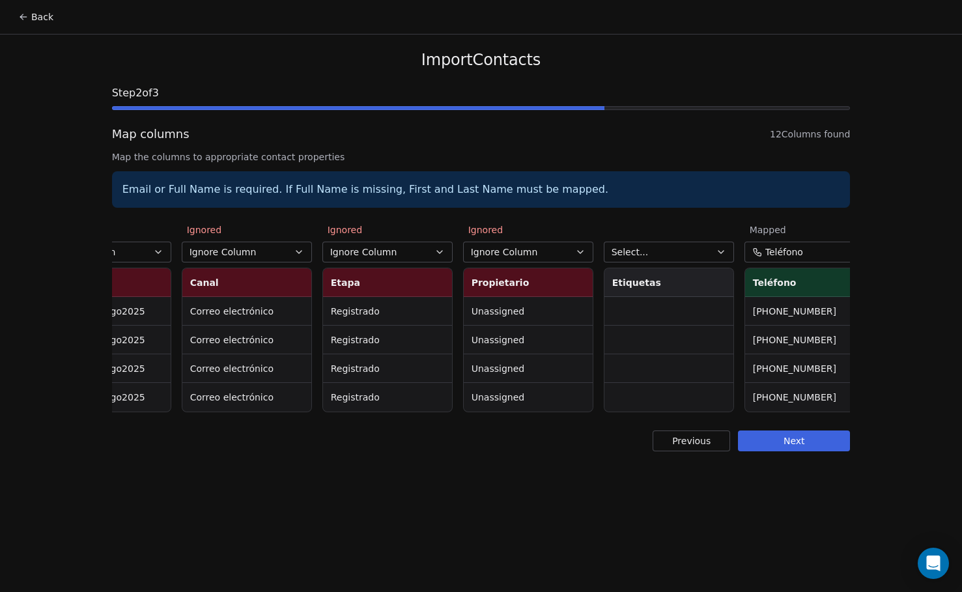
click at [683, 251] on button "Select..." at bounding box center [669, 252] width 130 height 21
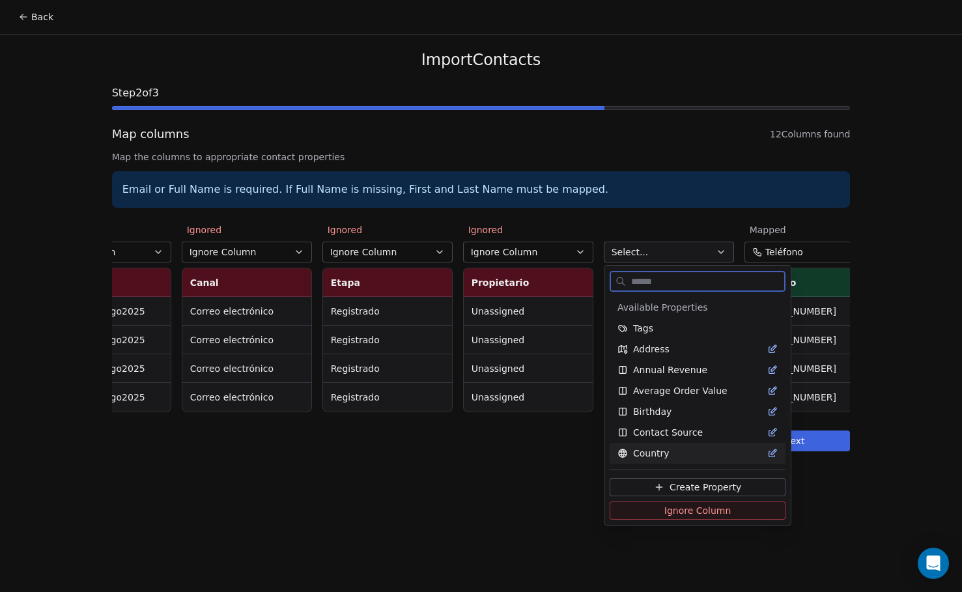
click at [672, 513] on span "Ignore Column" at bounding box center [698, 510] width 67 height 13
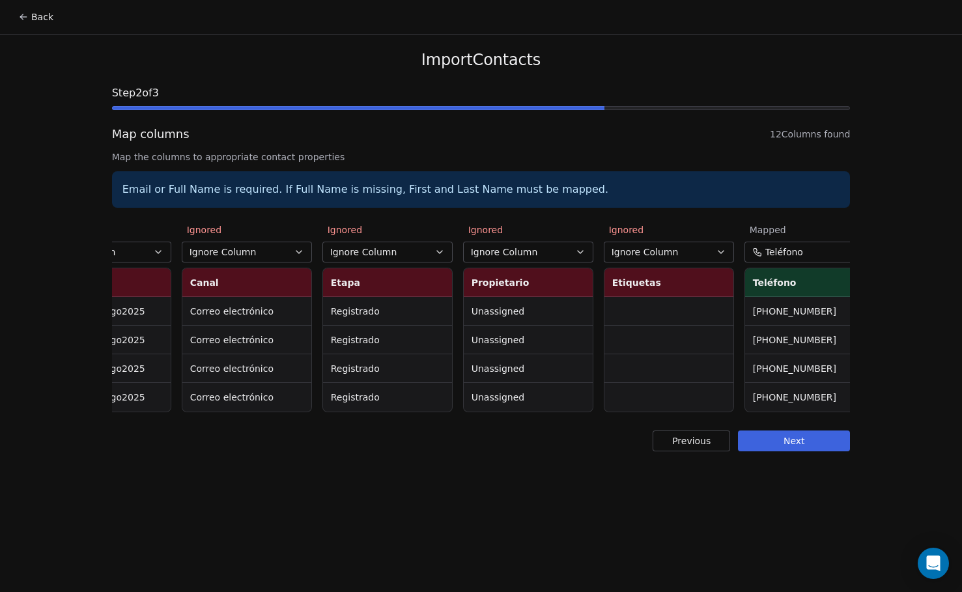
scroll to position [0, 940]
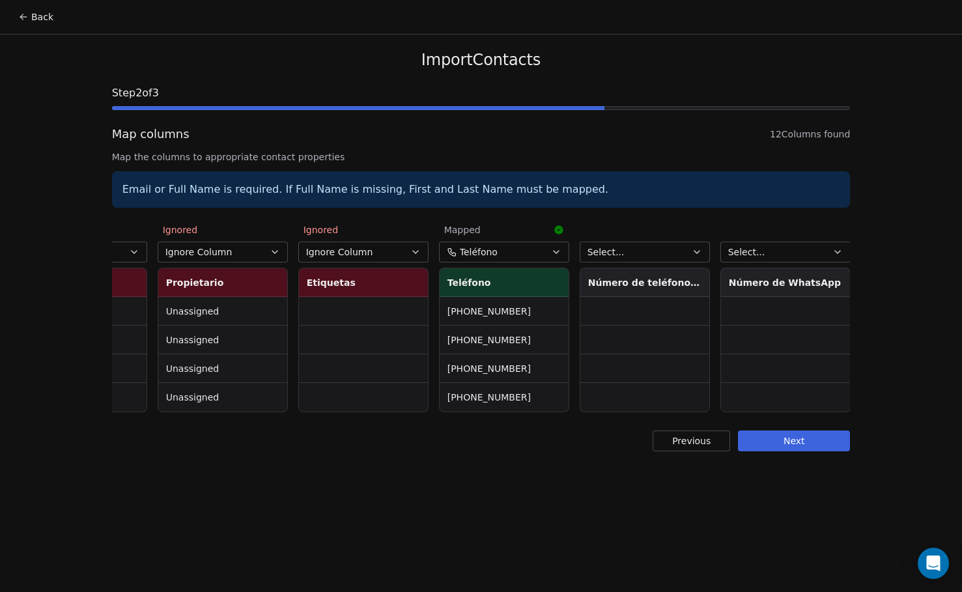
click at [655, 244] on button "Select..." at bounding box center [645, 252] width 130 height 21
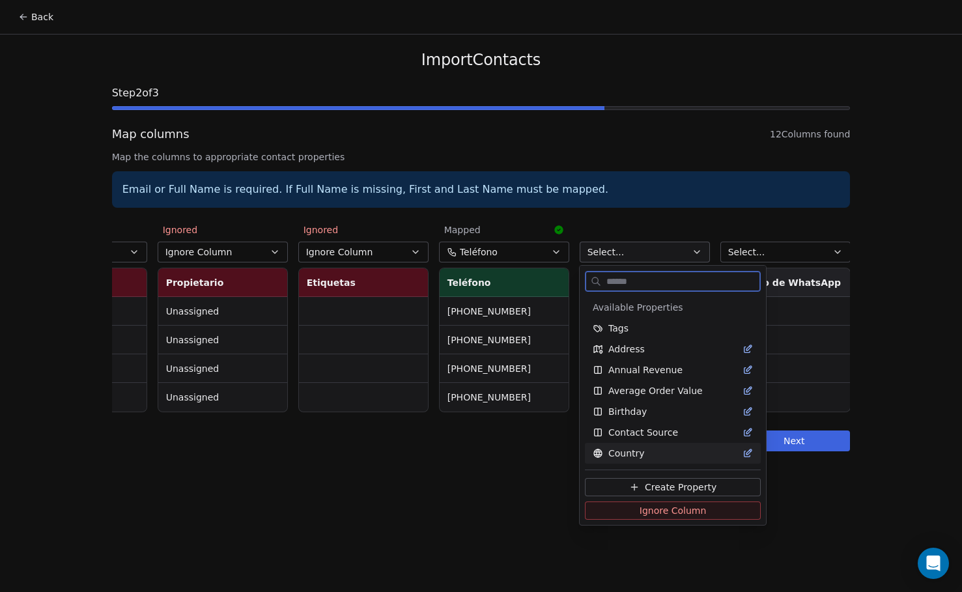
click at [691, 511] on span "Ignore Column" at bounding box center [673, 510] width 67 height 13
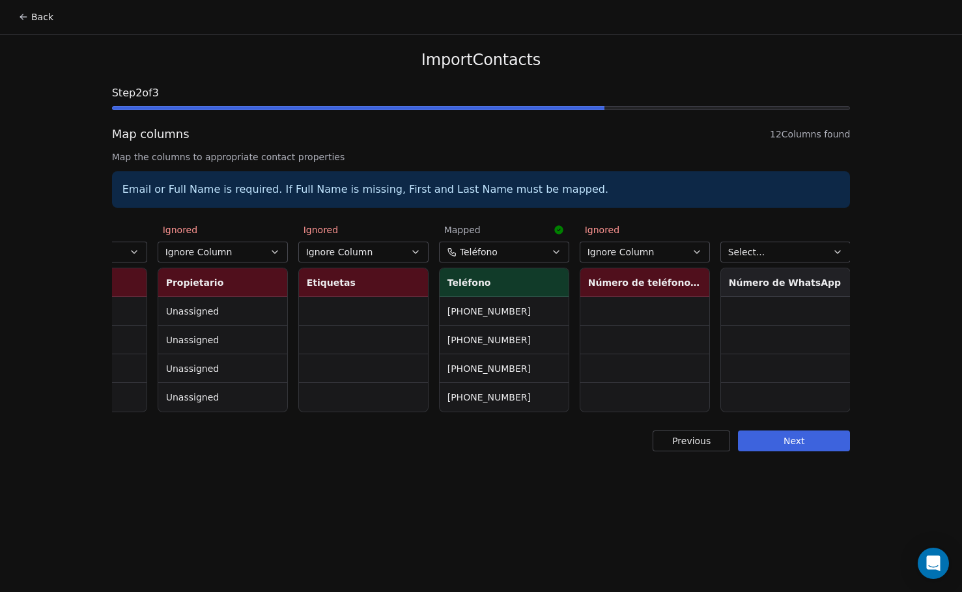
click at [782, 245] on button "Select..." at bounding box center [786, 252] width 130 height 21
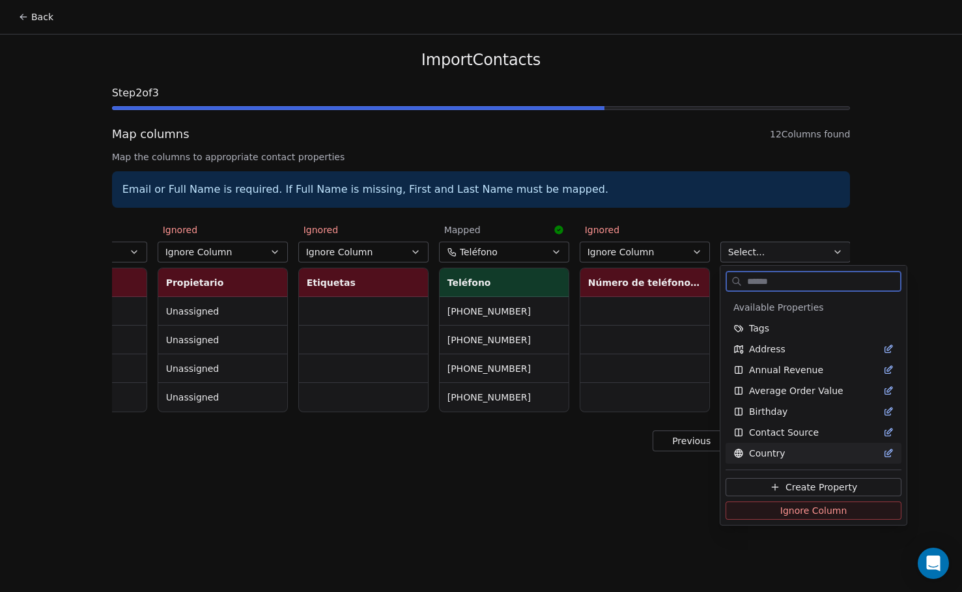
click at [776, 513] on button "Ignore Column" at bounding box center [814, 511] width 176 height 18
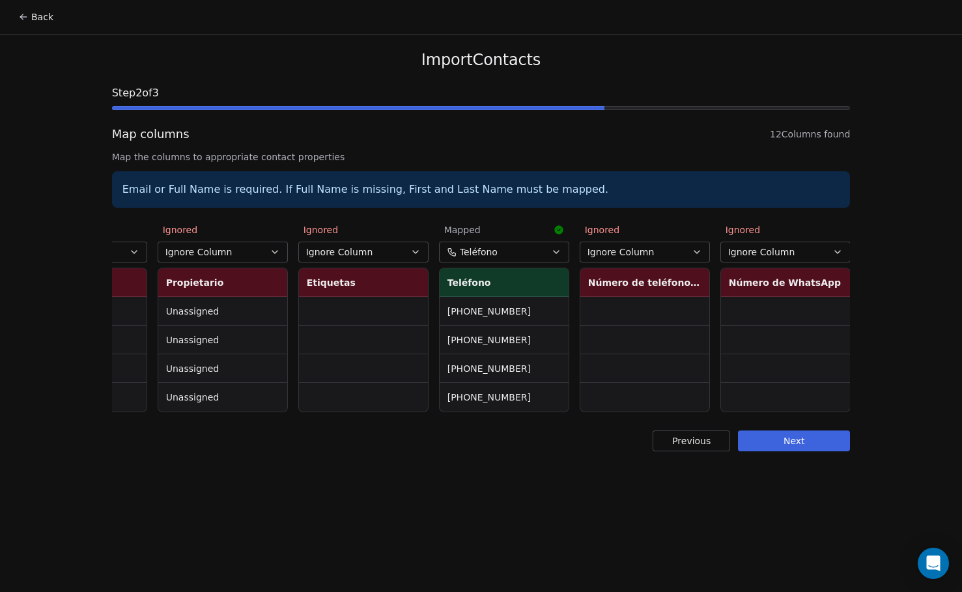
click at [807, 450] on button "Next" at bounding box center [794, 441] width 112 height 21
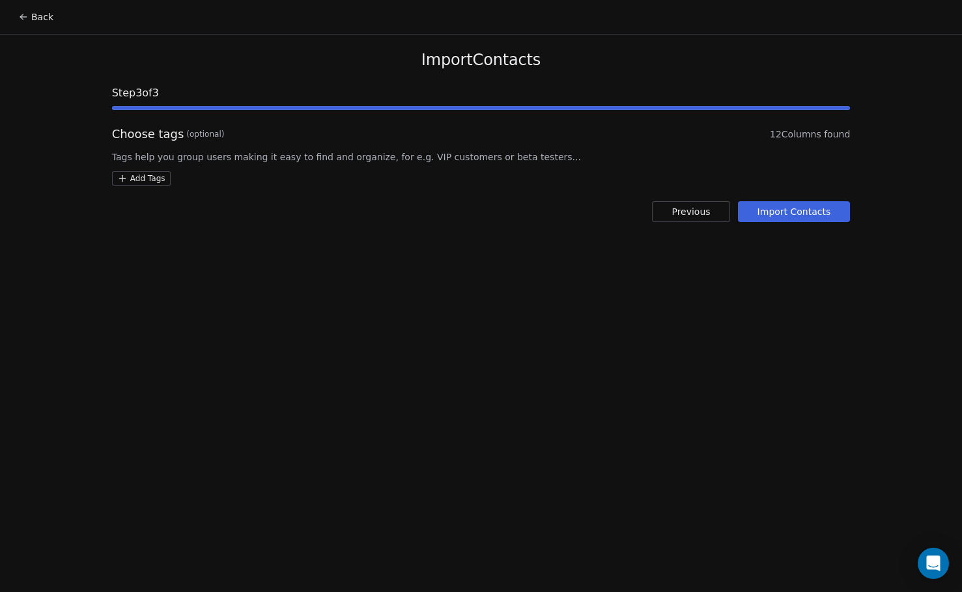
click at [794, 208] on button "Import Contacts" at bounding box center [794, 211] width 113 height 21
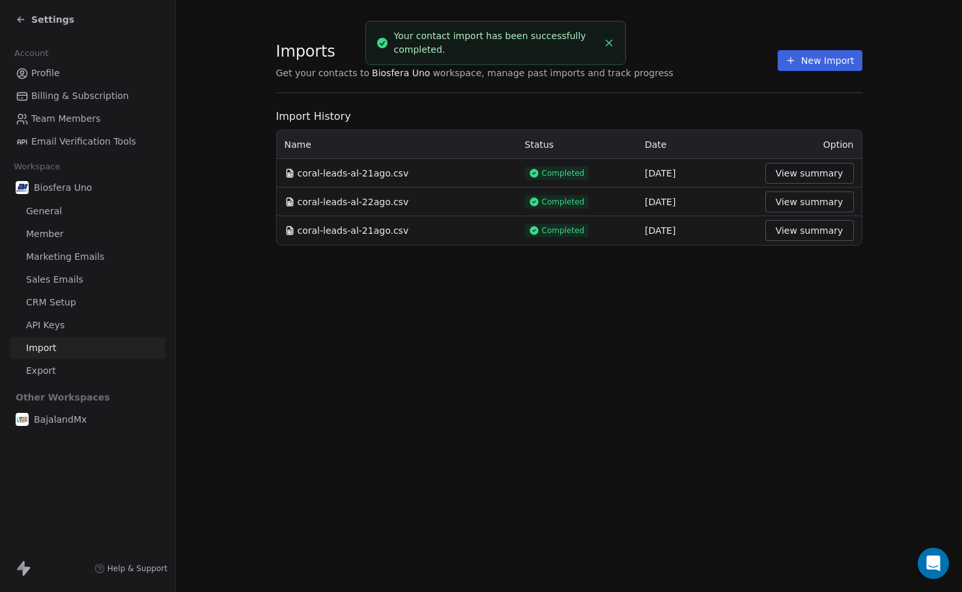
click at [53, 22] on span "Settings" at bounding box center [52, 19] width 43 height 13
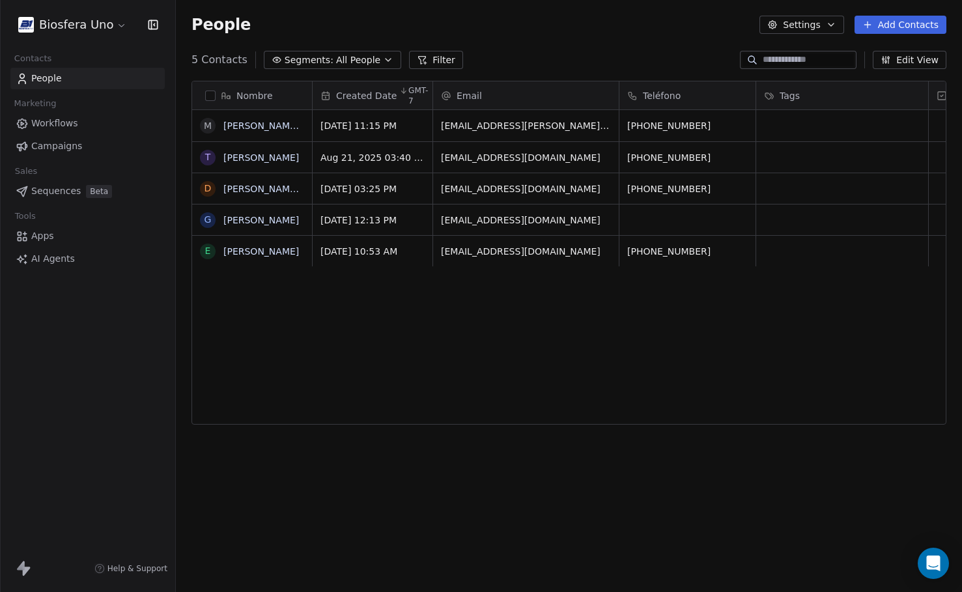
click at [909, 57] on button "Edit View" at bounding box center [910, 60] width 74 height 18
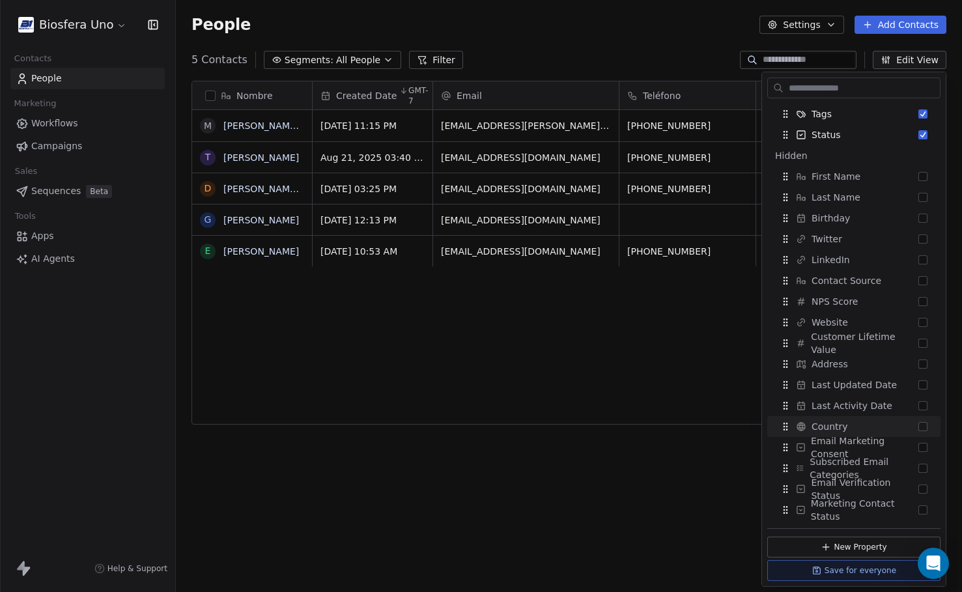
scroll to position [104, 0]
click at [682, 463] on div "Nombre m [PERSON_NAME] 68y [PERSON_NAME] D [PERSON_NAME] LG G [PERSON_NAME] E […" at bounding box center [569, 330] width 786 height 521
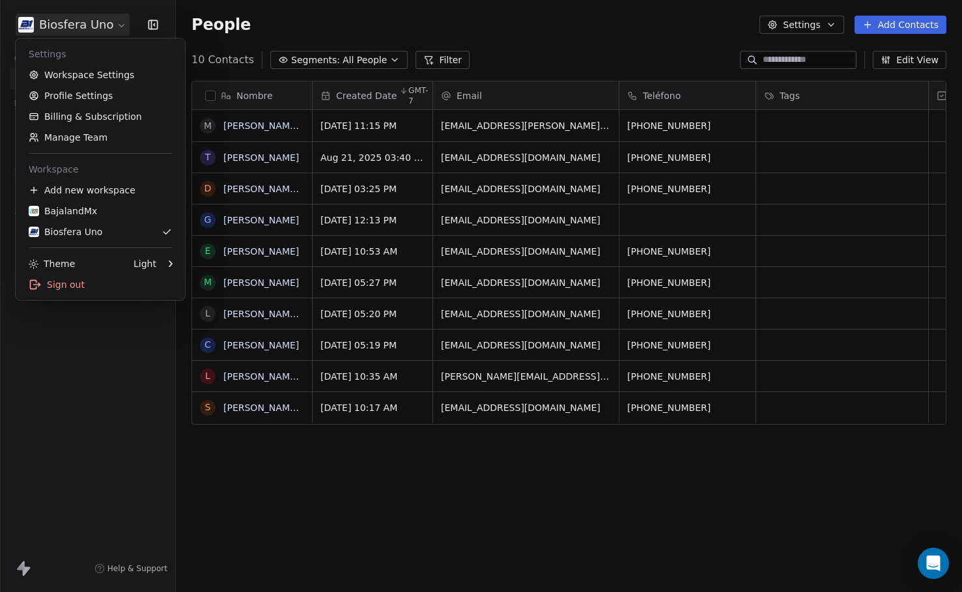
click at [114, 26] on html "Biosfera Uno Contacts People Marketing Workflows Campaigns Sales Sequences Beta…" at bounding box center [481, 296] width 962 height 592
click at [102, 205] on div "BajalandMx" at bounding box center [100, 211] width 143 height 13
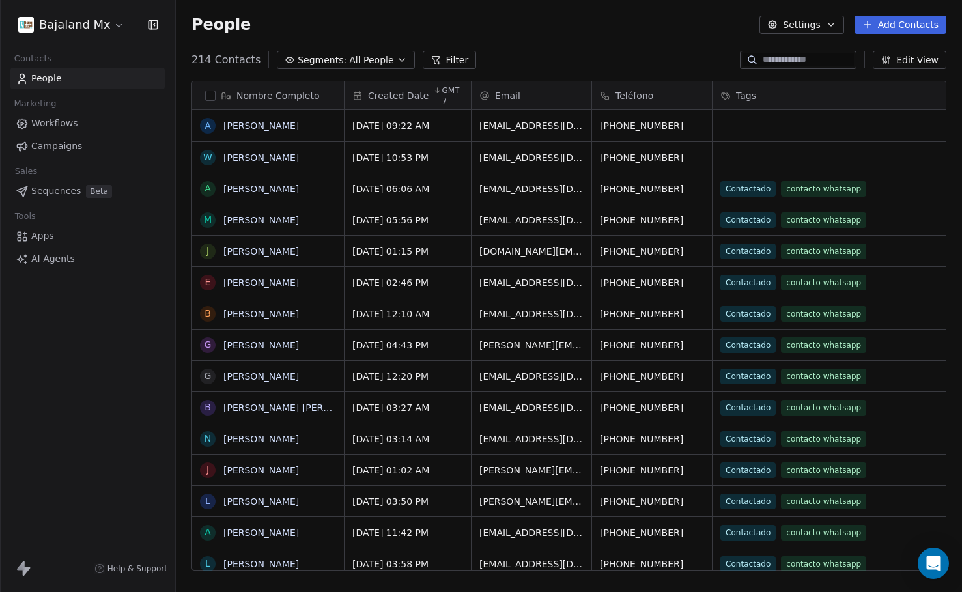
scroll to position [511, 777]
click at [113, 31] on html "Bajaland Mx Contacts People Marketing Workflows Campaigns Sales Sequences Beta …" at bounding box center [481, 296] width 962 height 592
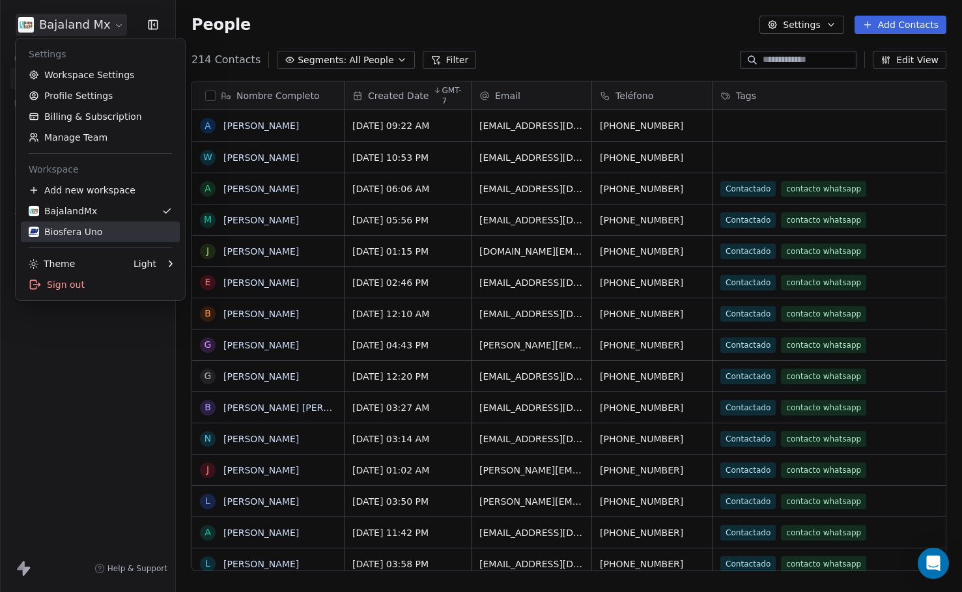
click at [149, 233] on div "Biosfera Uno" at bounding box center [100, 231] width 143 height 13
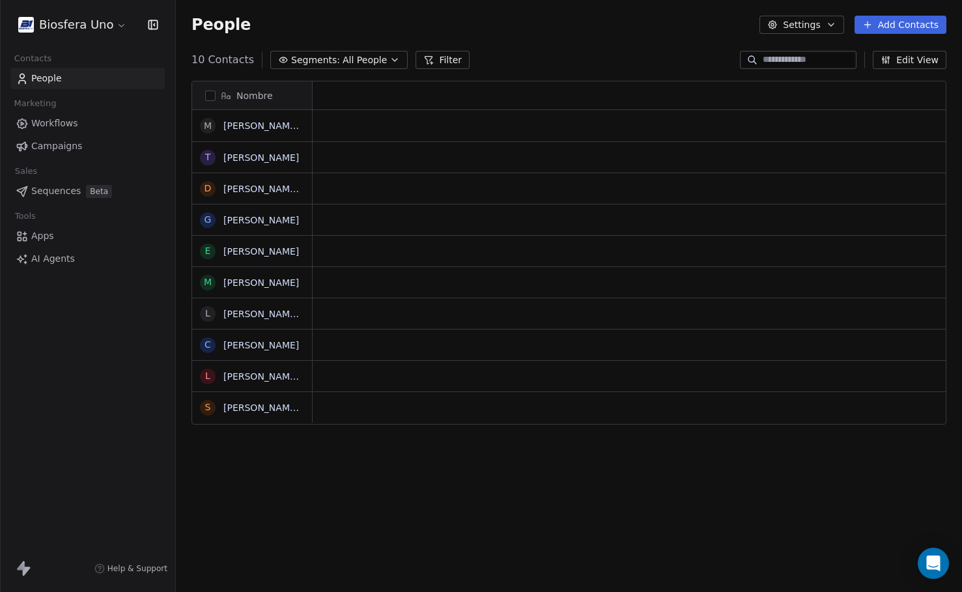
scroll to position [511, 777]
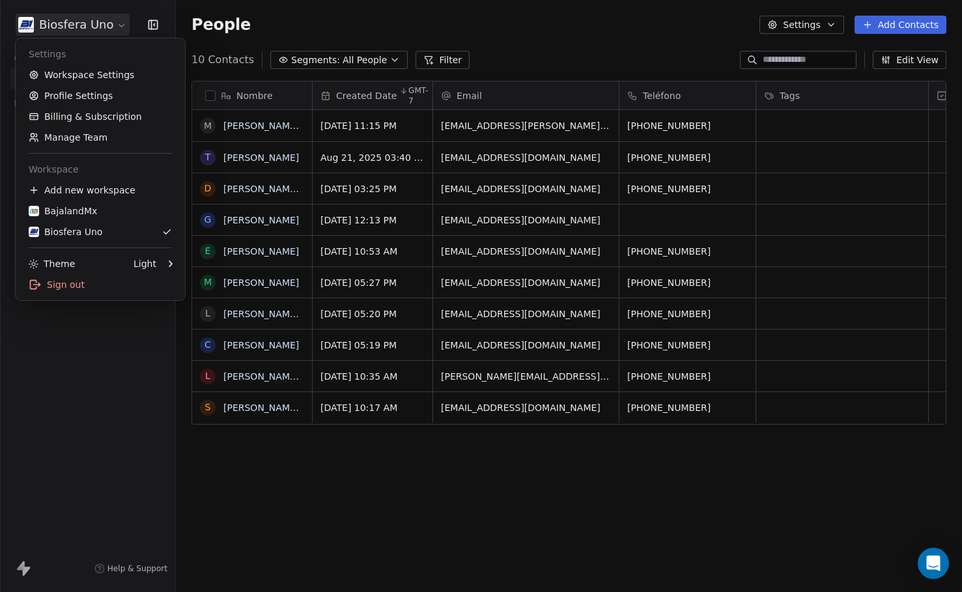
click at [73, 31] on html "Biosfera Uno Contacts People Marketing Workflows Campaigns Sales Sequences Beta…" at bounding box center [481, 296] width 962 height 592
click at [108, 206] on div "BajalandMx" at bounding box center [100, 211] width 143 height 13
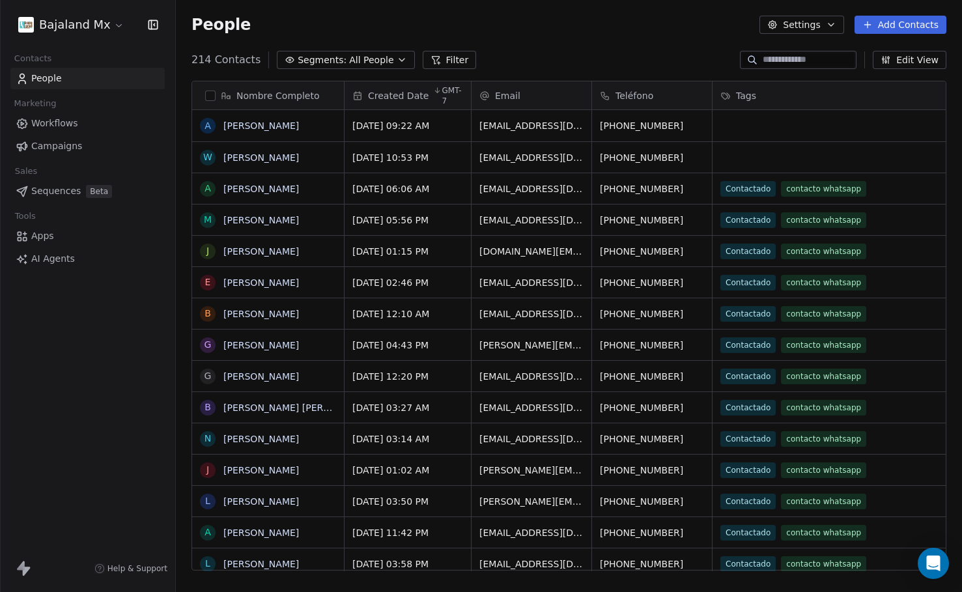
scroll to position [511, 777]
